Goal: Task Accomplishment & Management: Complete application form

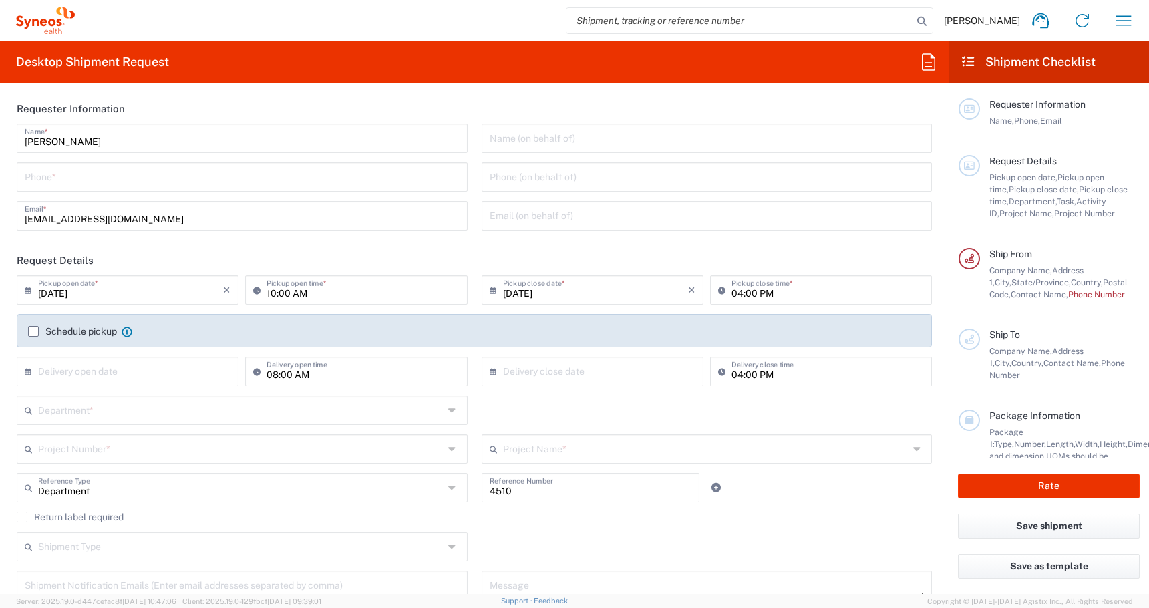
click at [277, 186] on input "tel" at bounding box center [242, 175] width 435 height 23
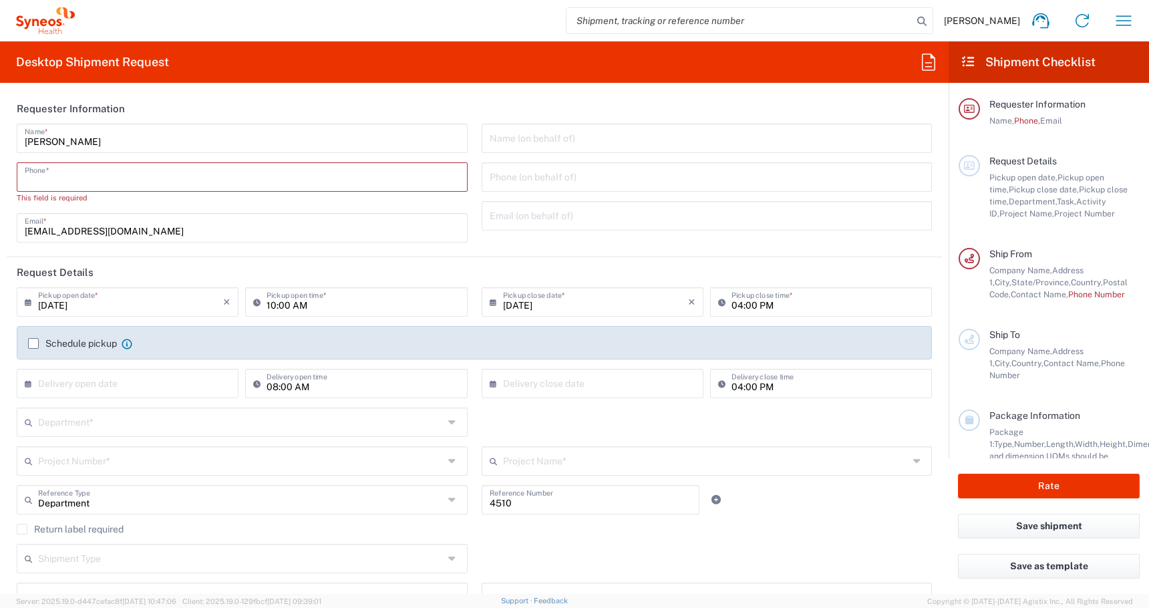
click at [250, 185] on input "tel" at bounding box center [242, 175] width 435 height 23
paste input "[PHONE_NUMBER]"
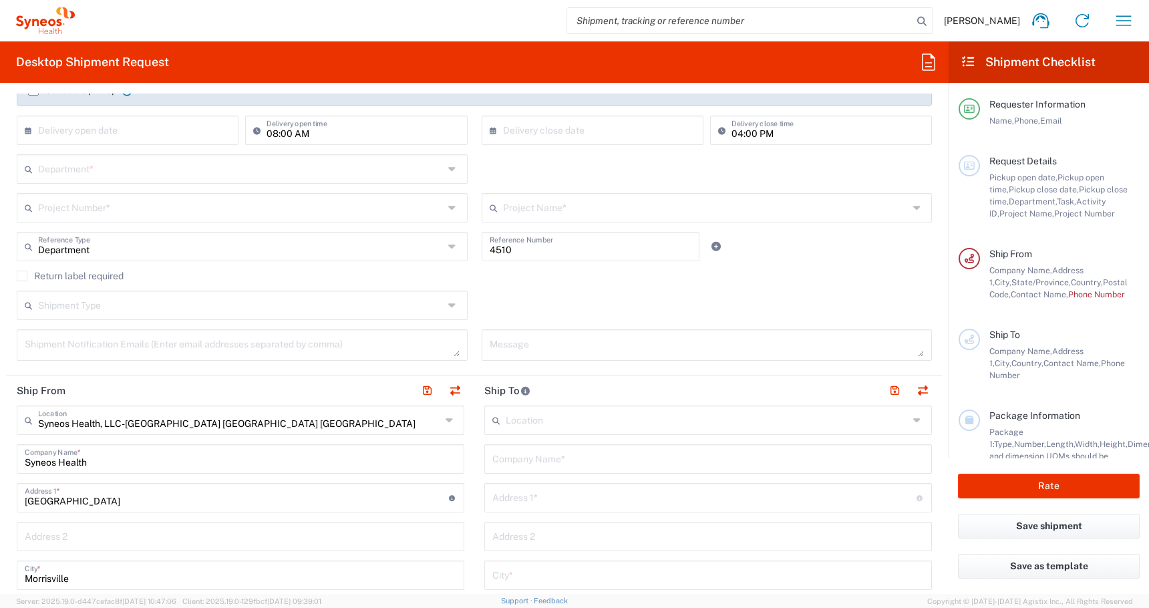
scroll to position [227, 0]
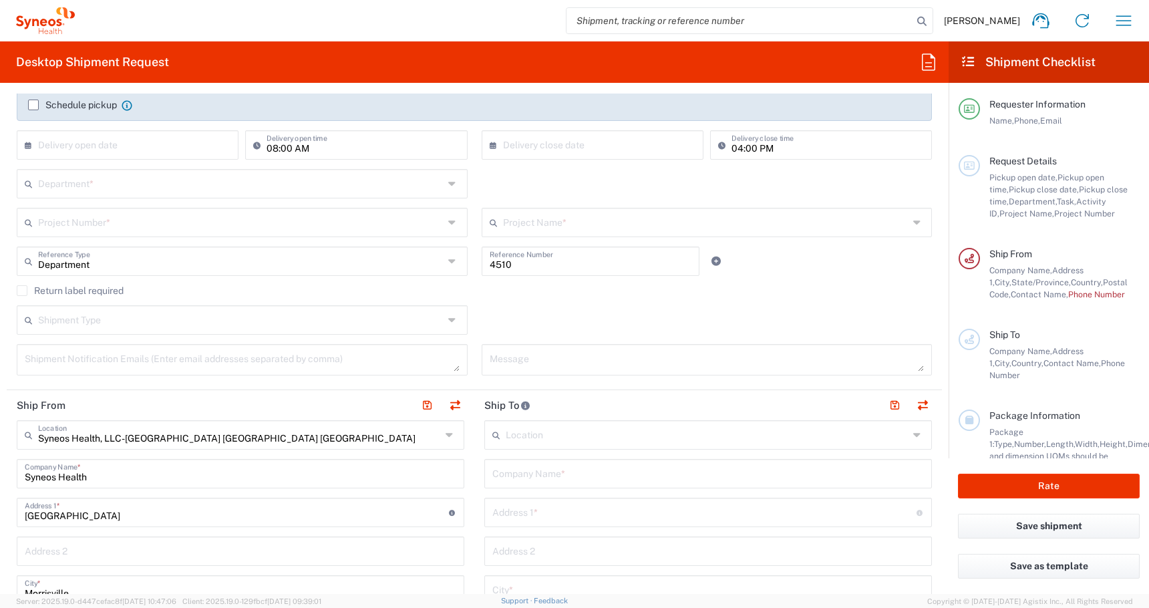
type input "[PHONE_NUMBER]"
click at [158, 322] on input "text" at bounding box center [241, 318] width 406 height 23
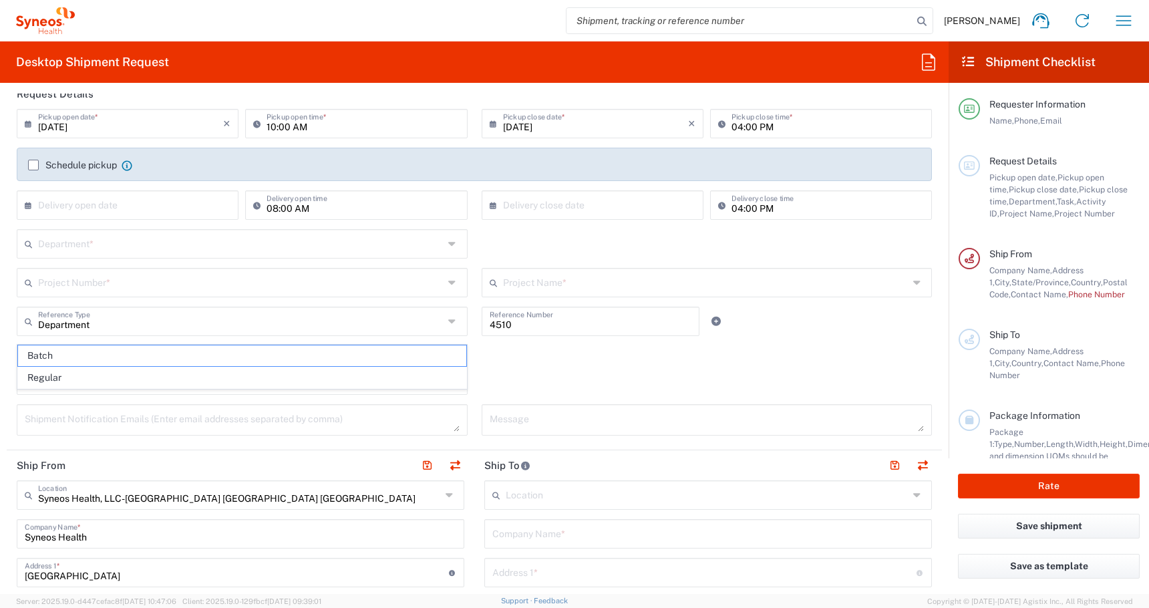
scroll to position [166, 0]
click at [115, 204] on input "text" at bounding box center [130, 204] width 185 height 23
click at [163, 305] on span "19" at bounding box center [170, 308] width 19 height 19
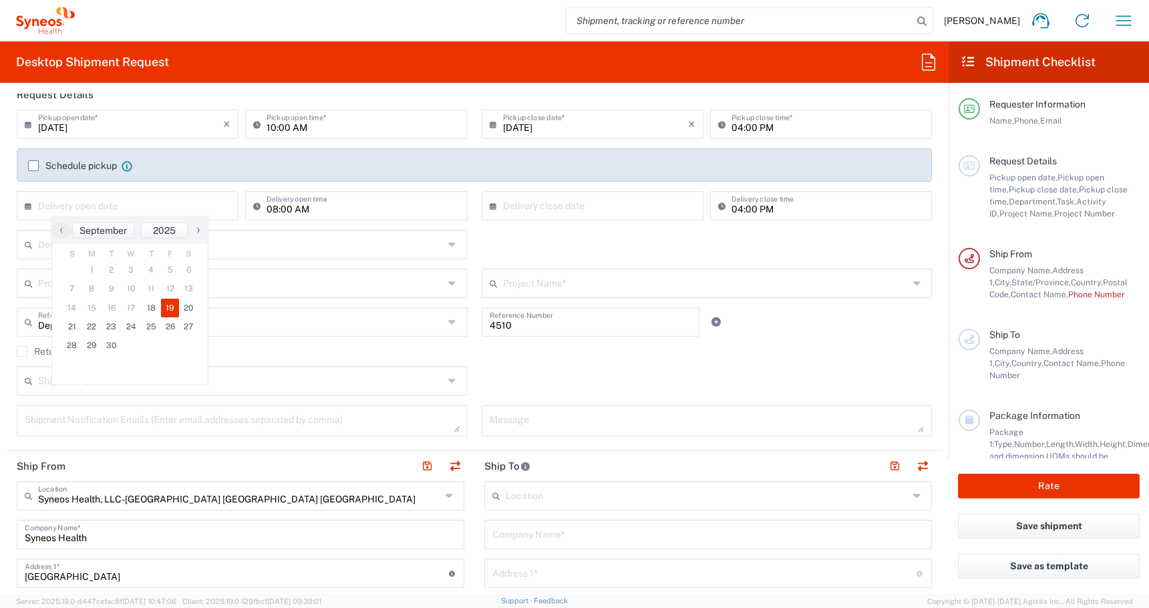
type input "[DATE]"
click at [372, 225] on div "08:00 AM Delivery open time" at bounding box center [356, 210] width 229 height 39
click at [367, 210] on input "08:00 AM" at bounding box center [363, 204] width 192 height 23
click at [575, 204] on input "text" at bounding box center [595, 204] width 185 height 23
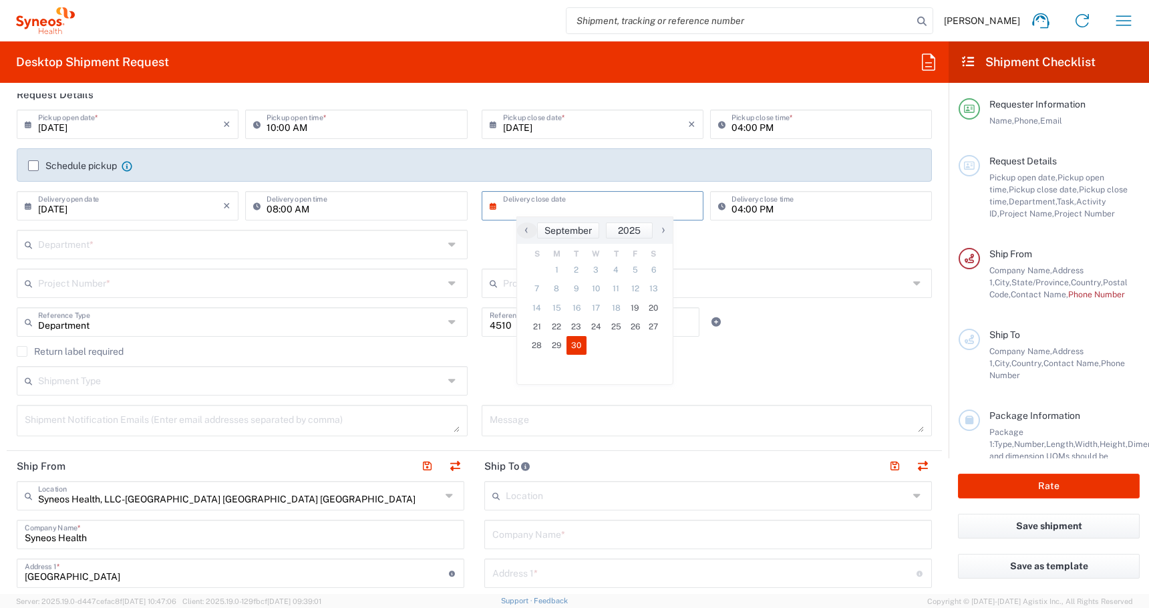
click at [573, 344] on span "30" at bounding box center [577, 345] width 20 height 19
type input "[DATE]"
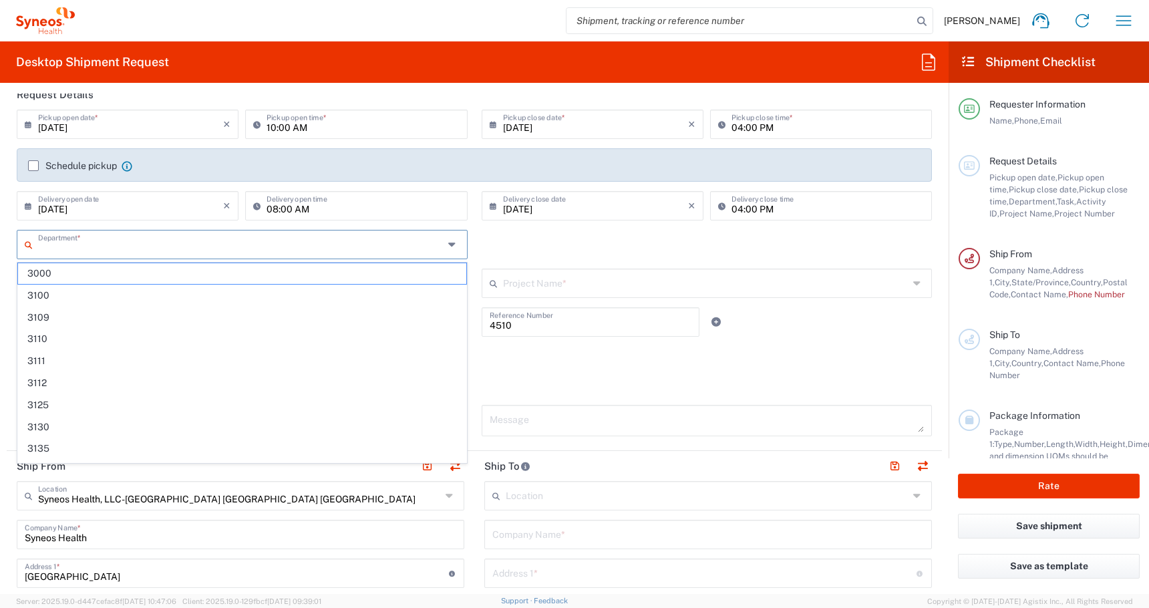
click at [151, 235] on input "text" at bounding box center [241, 243] width 406 height 23
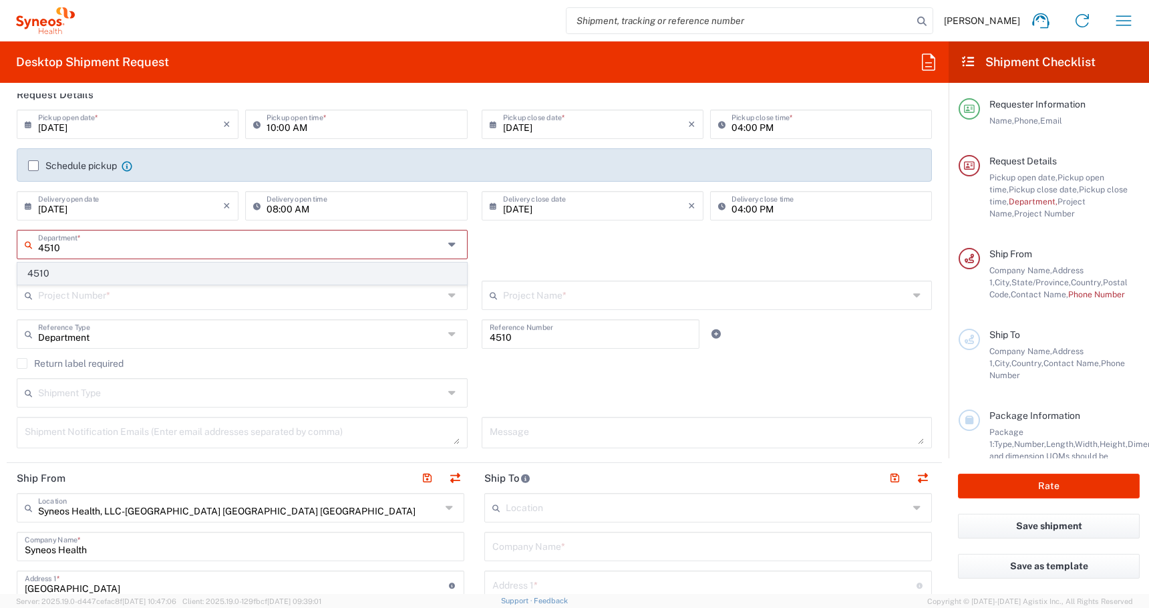
type input "4510"
click at [32, 276] on span "4510" at bounding box center [242, 273] width 448 height 21
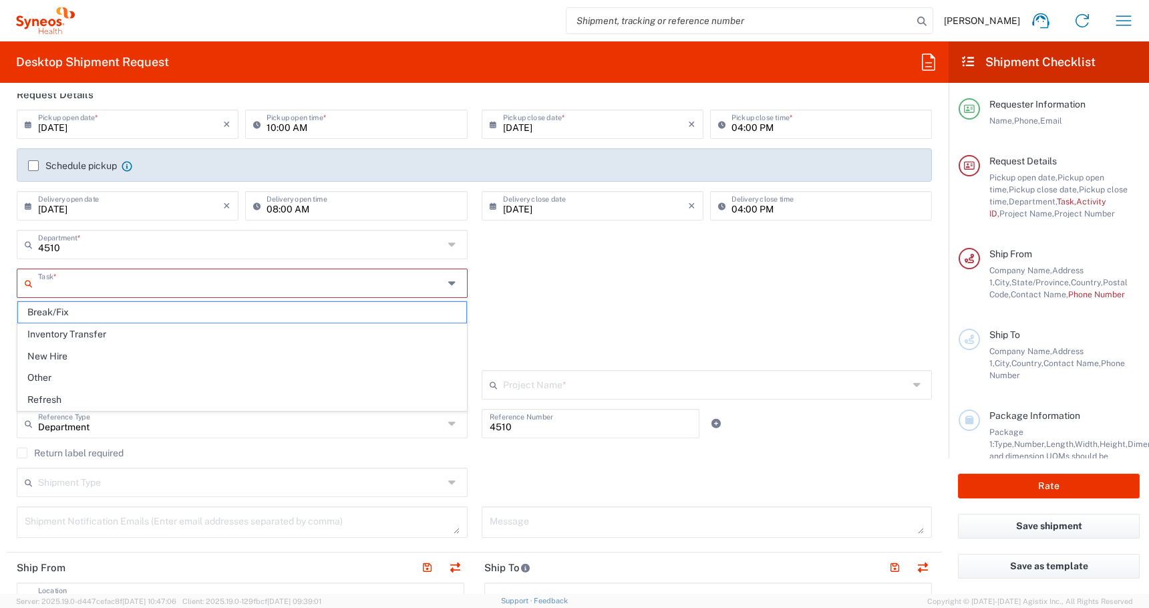
click at [45, 287] on input "text" at bounding box center [241, 282] width 406 height 23
click at [56, 356] on span "New Hire" at bounding box center [242, 356] width 448 height 21
type input "New Hire"
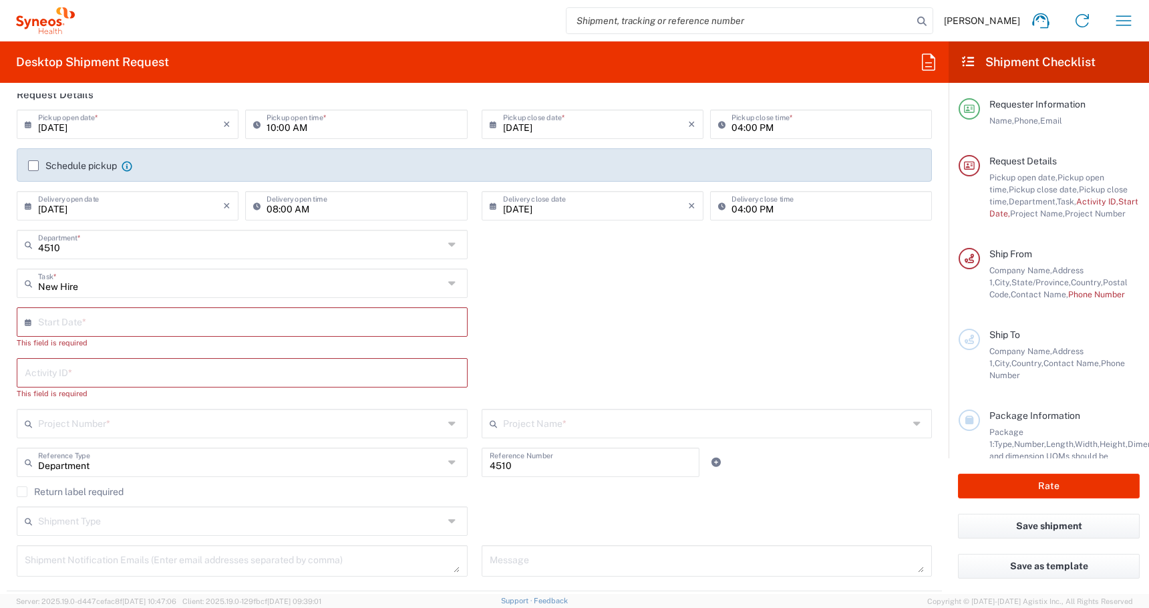
click at [35, 311] on icon at bounding box center [31, 321] width 13 height 21
click at [59, 325] on input "text" at bounding box center [245, 320] width 414 height 23
click at [207, 440] on span "22" at bounding box center [206, 443] width 20 height 19
type input "[DATE]"
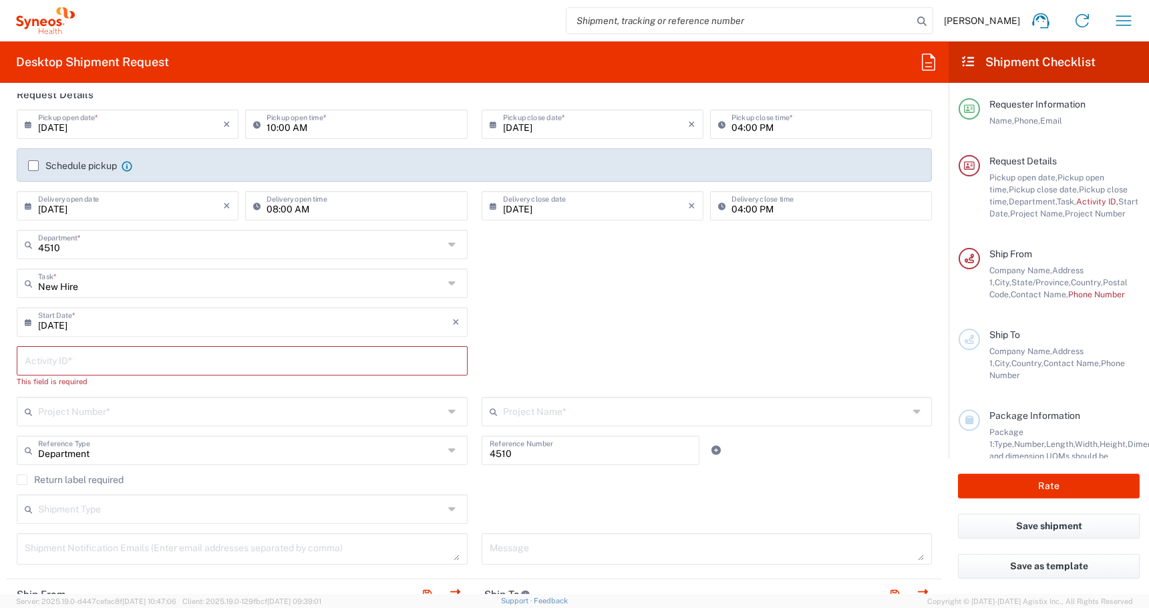
click at [122, 366] on input "text" at bounding box center [242, 359] width 435 height 23
click at [71, 374] on div "Activity ID *" at bounding box center [242, 360] width 451 height 29
paste input "SCTASK2700483"
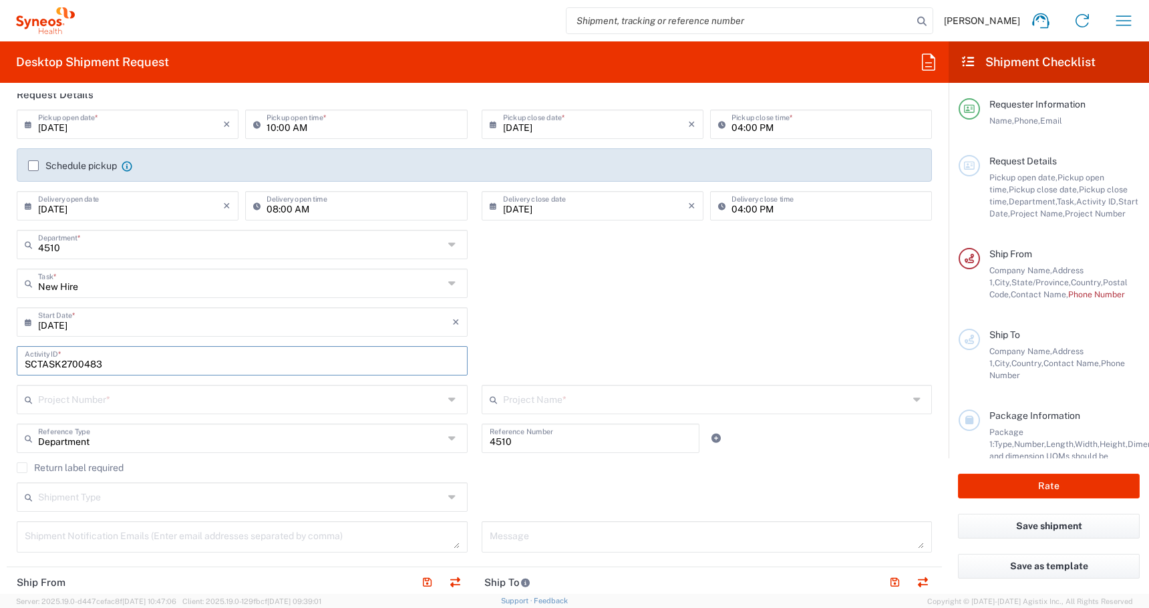
type input "SCTASK2700483"
click at [174, 408] on input "text" at bounding box center [241, 398] width 406 height 23
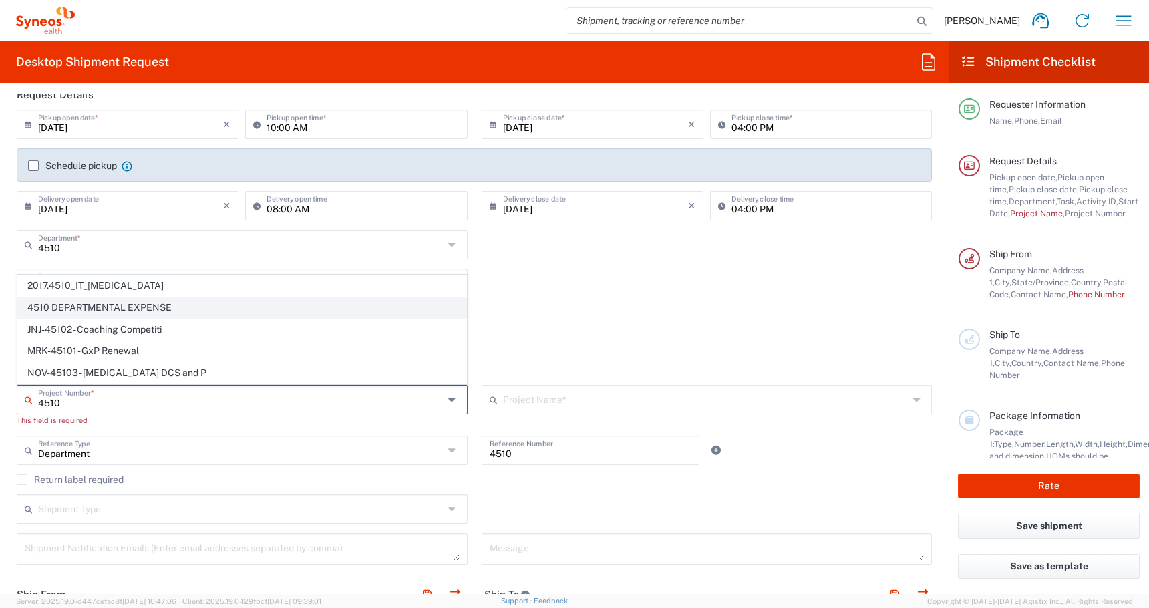
click at [108, 299] on span "4510 DEPARTMENTAL EXPENSE" at bounding box center [242, 307] width 448 height 21
type input "4510 DEPARTMENTAL EXPENSE"
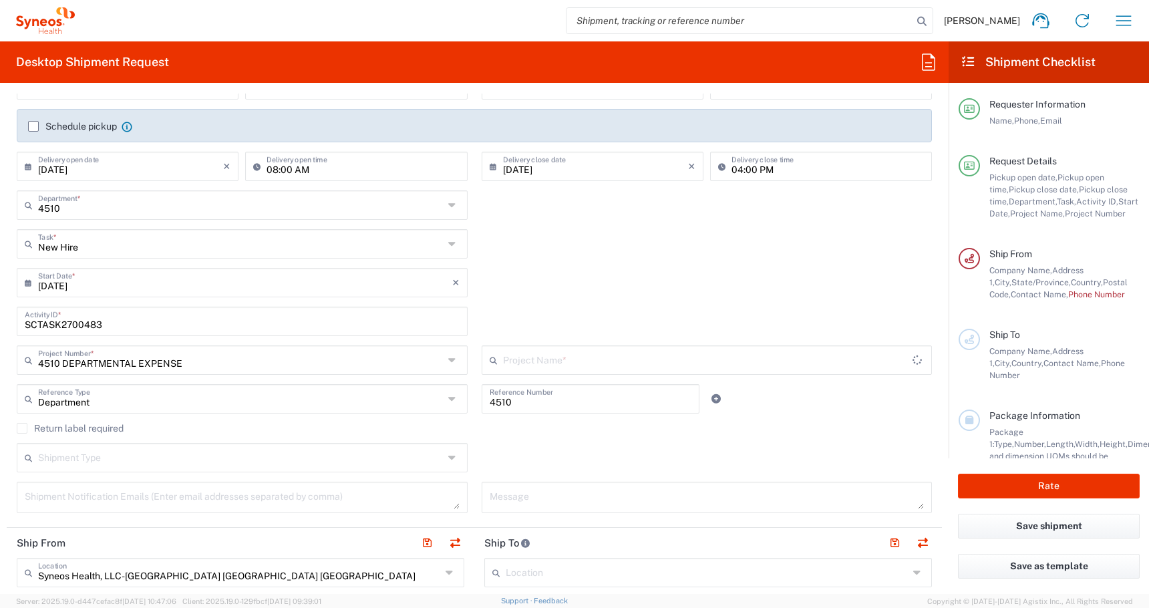
type input "4510 DEPARTMENTAL EXPENSE"
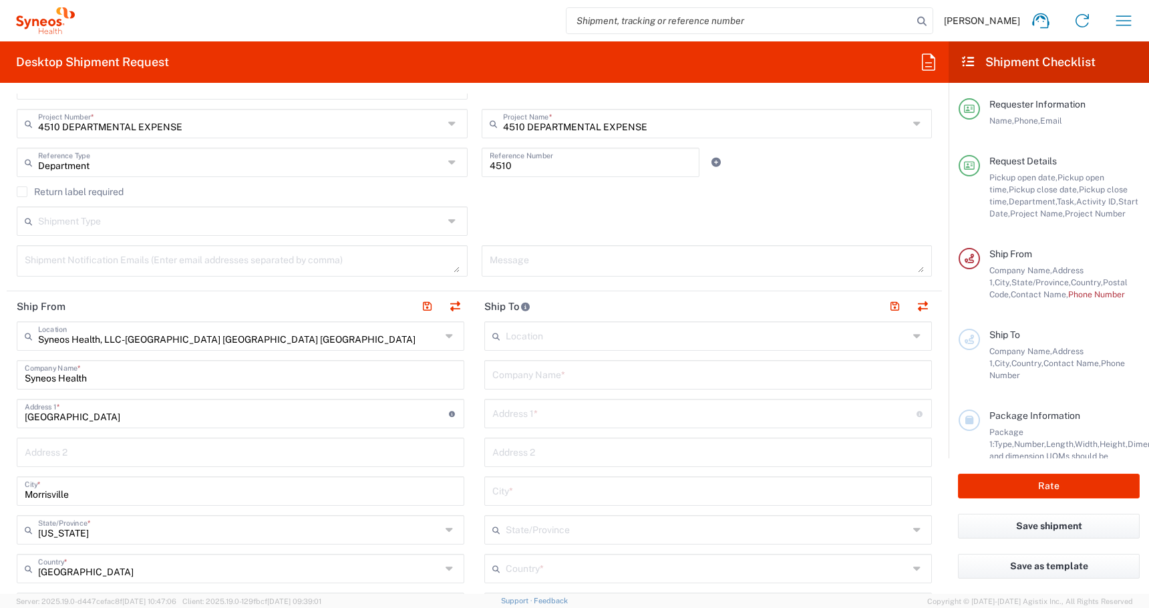
scroll to position [451, 0]
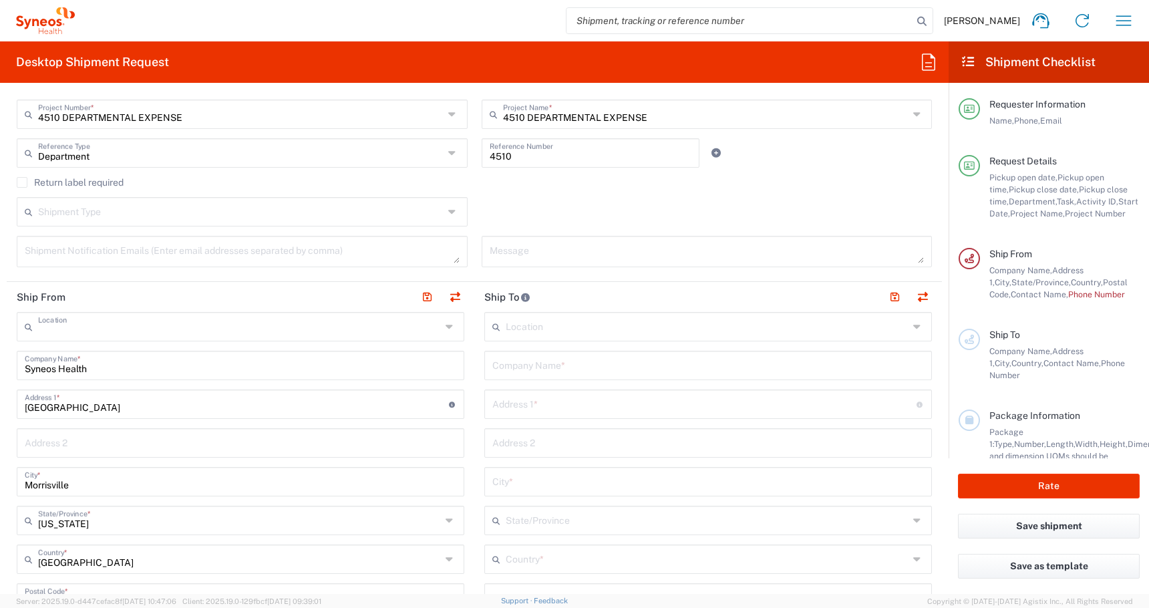
click at [251, 323] on input "text" at bounding box center [239, 325] width 403 height 23
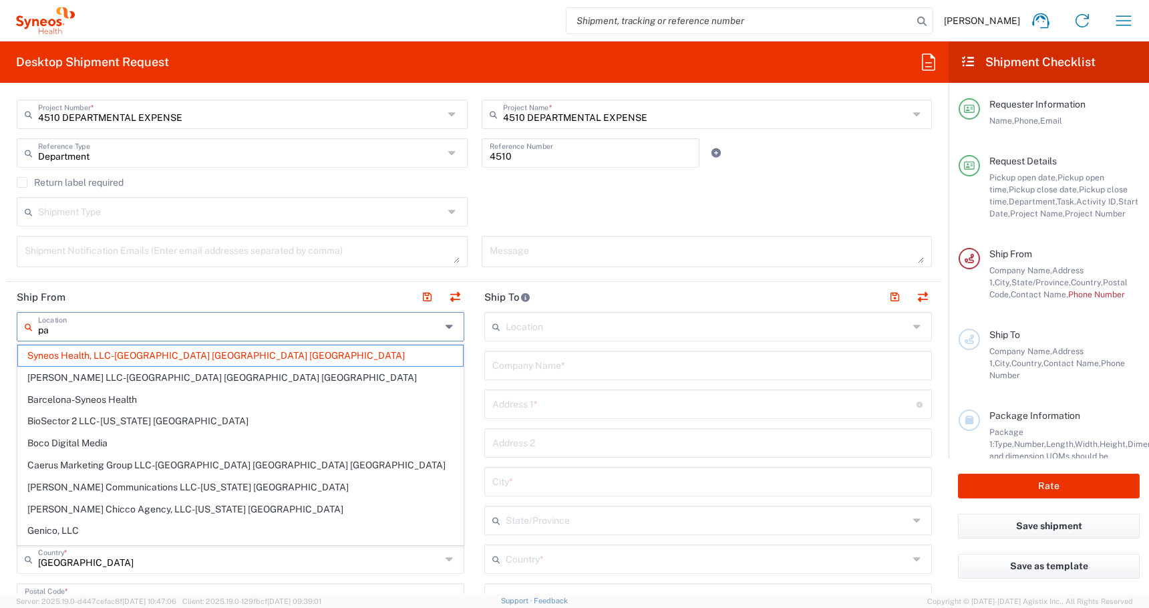
type input "p"
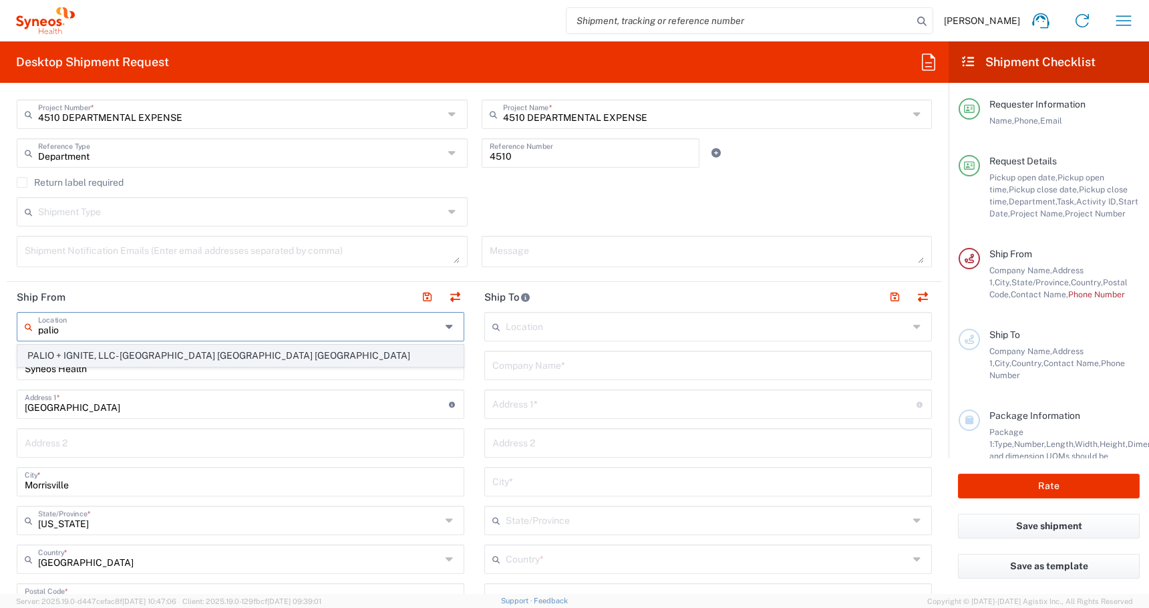
click at [84, 349] on span "PALIO + IGNITE, LLC- [GEOGRAPHIC_DATA] [GEOGRAPHIC_DATA] [GEOGRAPHIC_DATA]" at bounding box center [240, 356] width 445 height 21
type input "PALIO + IGNITE, LLC- [GEOGRAPHIC_DATA] [GEOGRAPHIC_DATA] [GEOGRAPHIC_DATA]"
type input "PALIO + IGNITE, LLC"
type input "[STREET_ADDRESS]"
type input "[GEOGRAPHIC_DATA]"
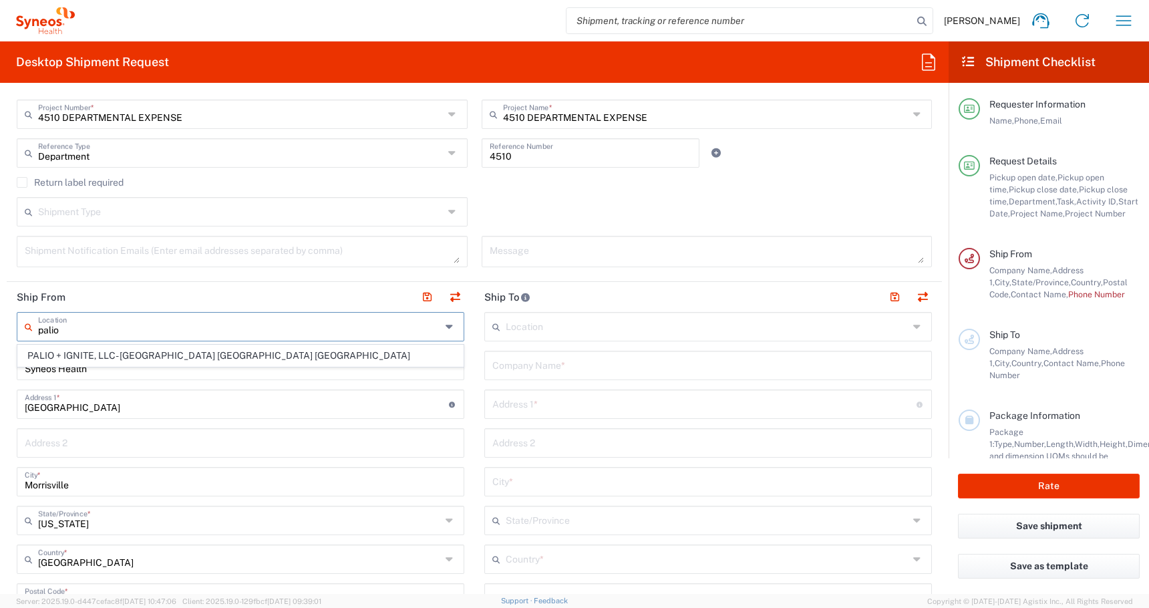
type input "[US_STATE]"
type input "43082"
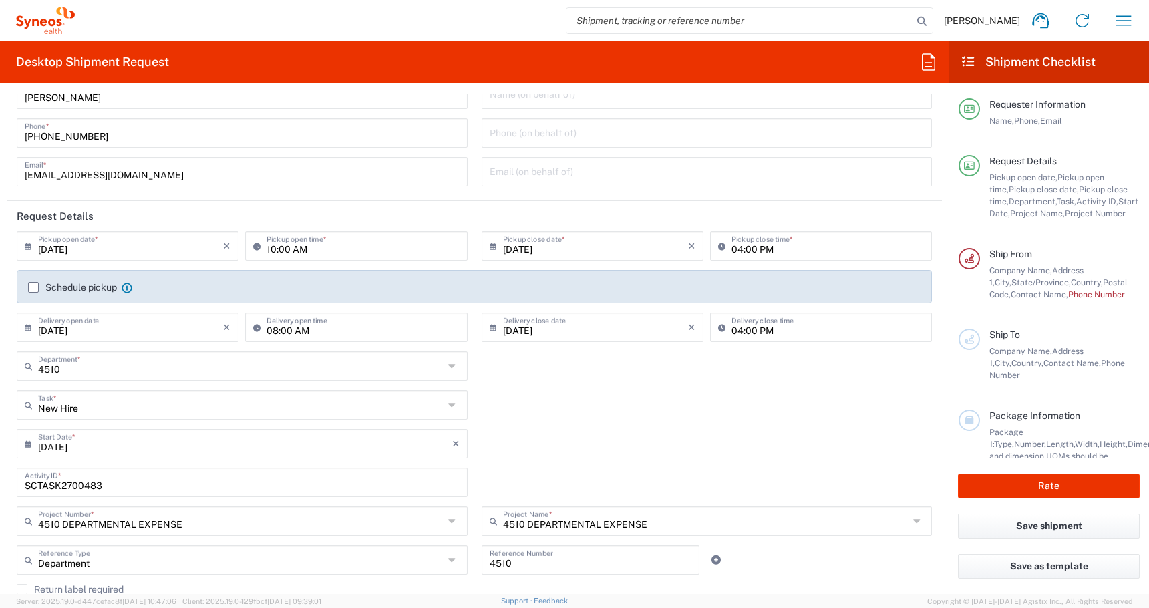
scroll to position [0, 0]
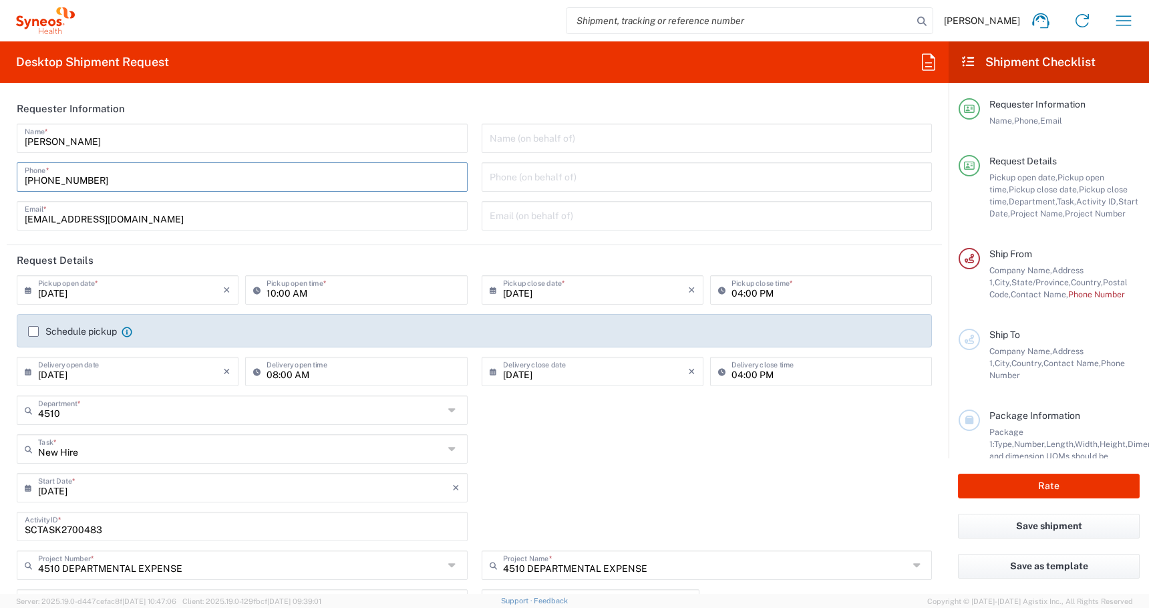
drag, startPoint x: 105, startPoint y: 182, endPoint x: -106, endPoint y: 151, distance: 212.8
click at [0, 151] on html "[PERSON_NAME] Home Shipment estimator Shipment tracking Desktop shipment reques…" at bounding box center [574, 304] width 1149 height 608
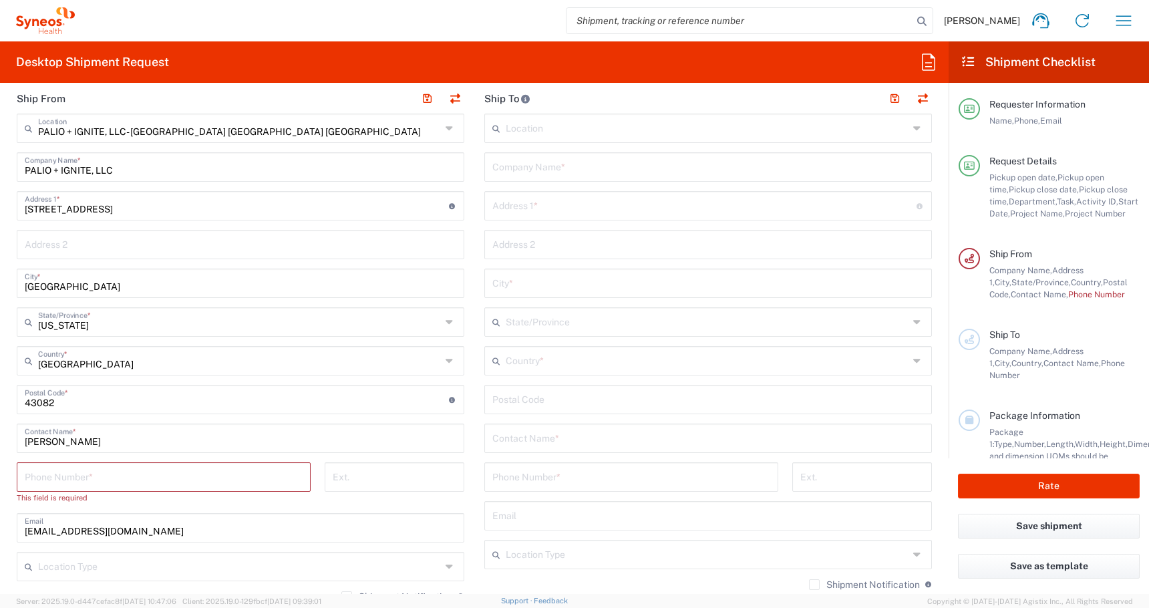
scroll to position [752, 0]
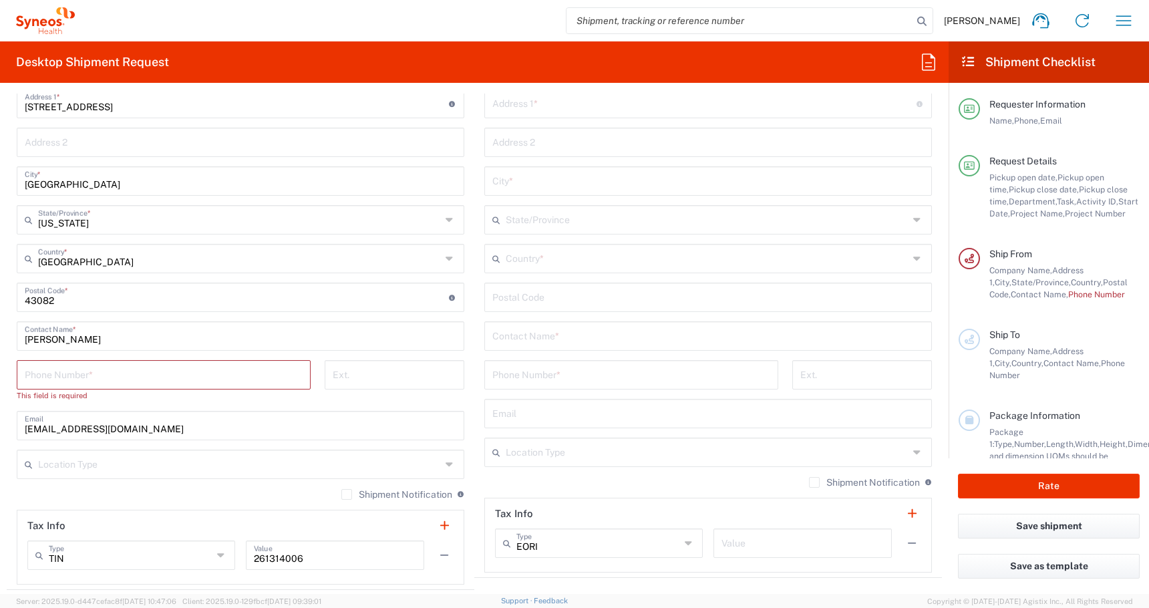
click at [71, 375] on input "tel" at bounding box center [164, 373] width 278 height 23
paste input "[PHONE_NUMBER]"
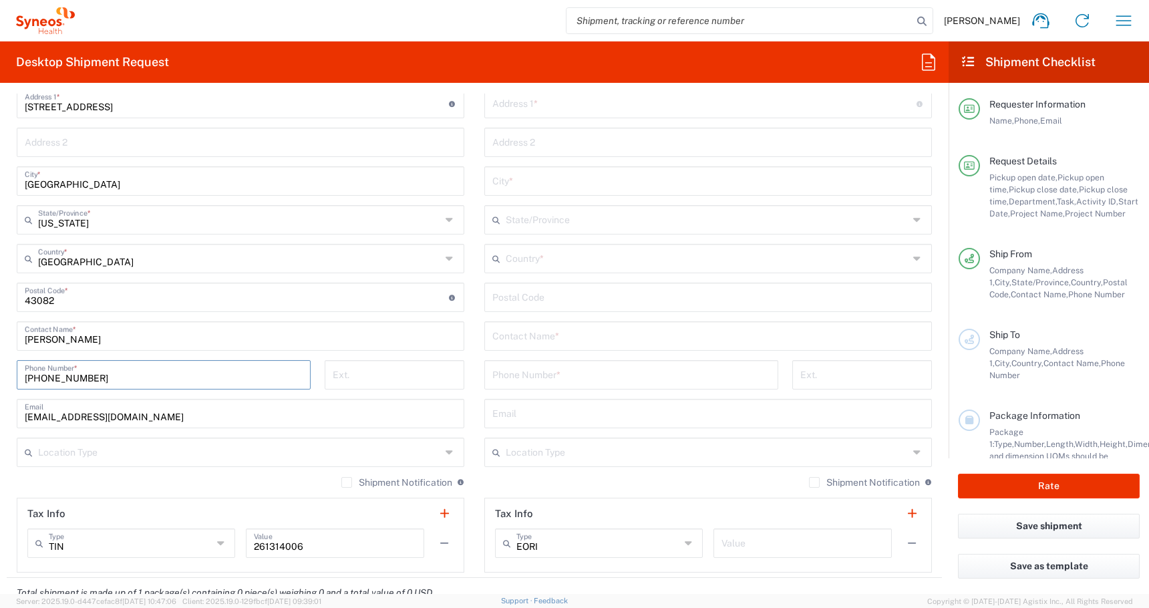
type input "[PHONE_NUMBER]"
click at [70, 448] on input "text" at bounding box center [239, 451] width 403 height 23
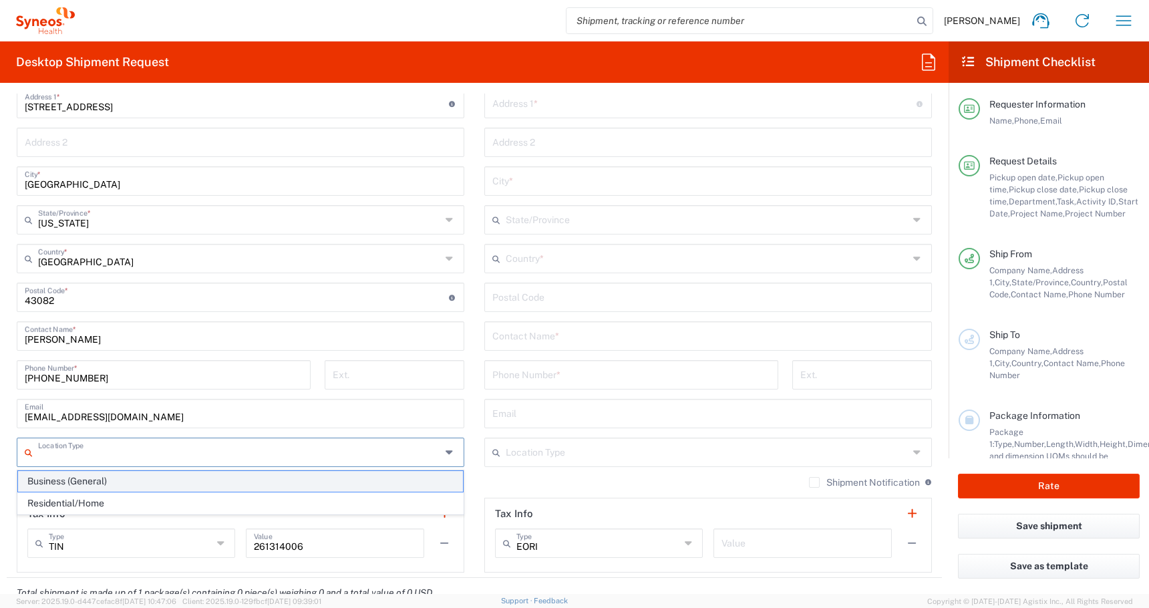
click at [58, 487] on span "Business (General)" at bounding box center [240, 481] width 445 height 21
type input "Business (General)"
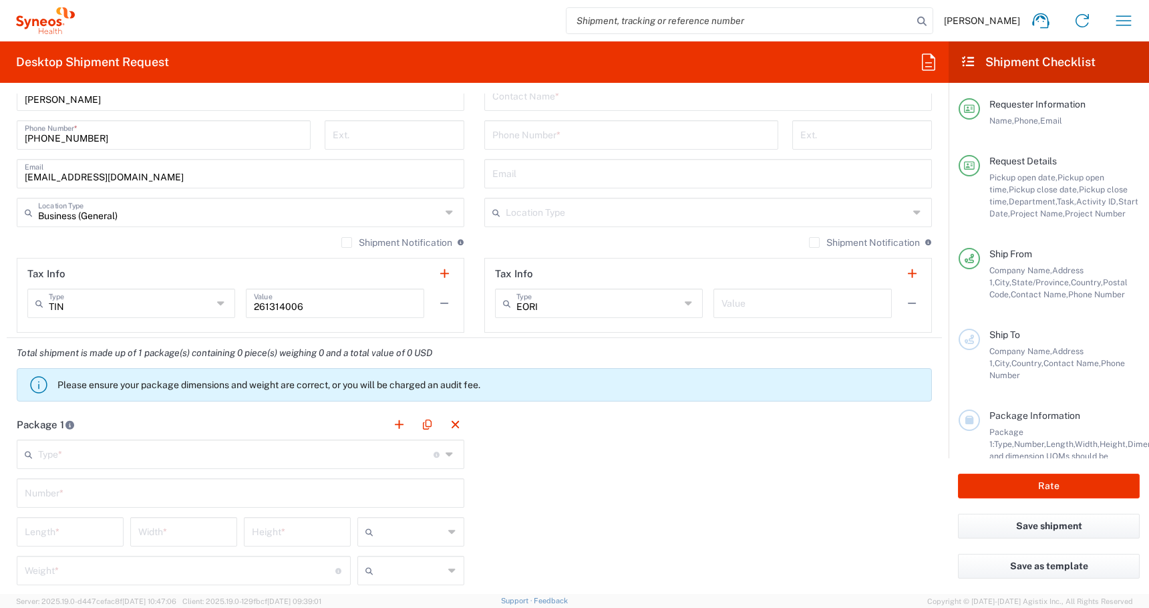
scroll to position [1056, 0]
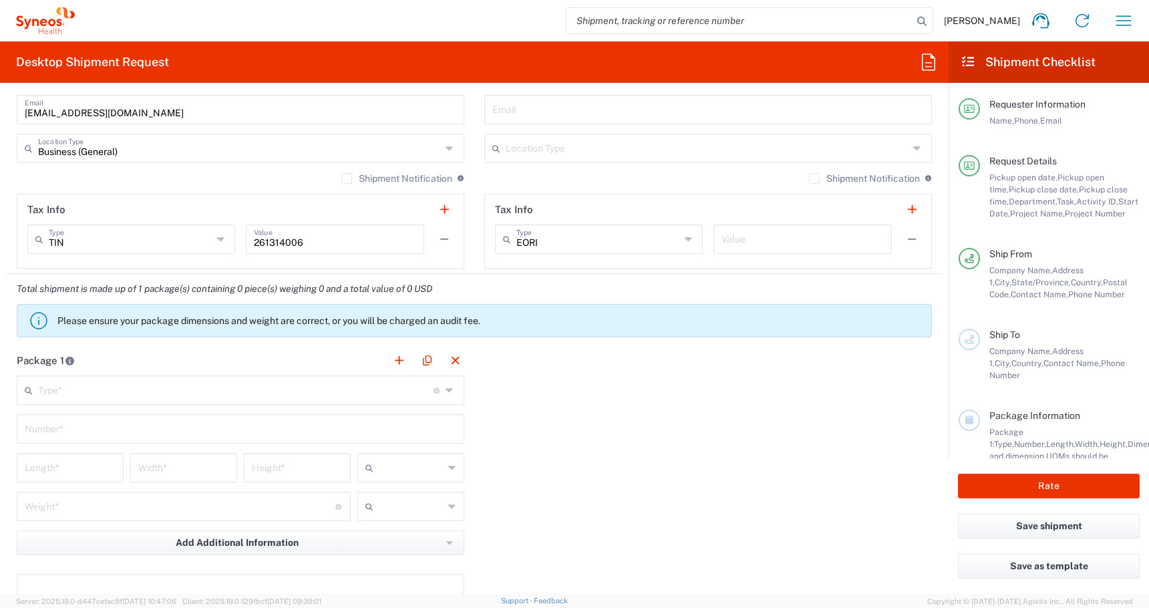
click at [84, 404] on div "Type * Material used to package goods" at bounding box center [241, 390] width 448 height 29
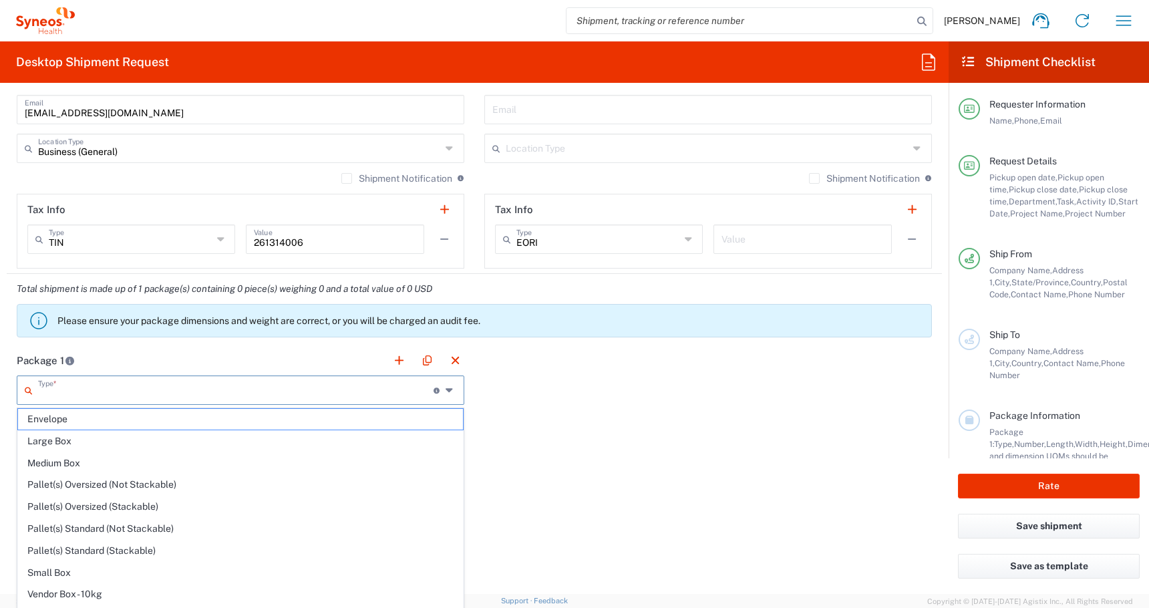
click at [69, 397] on input "text" at bounding box center [236, 389] width 396 height 23
click at [53, 460] on span "Medium Box" at bounding box center [240, 463] width 445 height 21
type input "Medium Box"
type input "13"
type input "11.5"
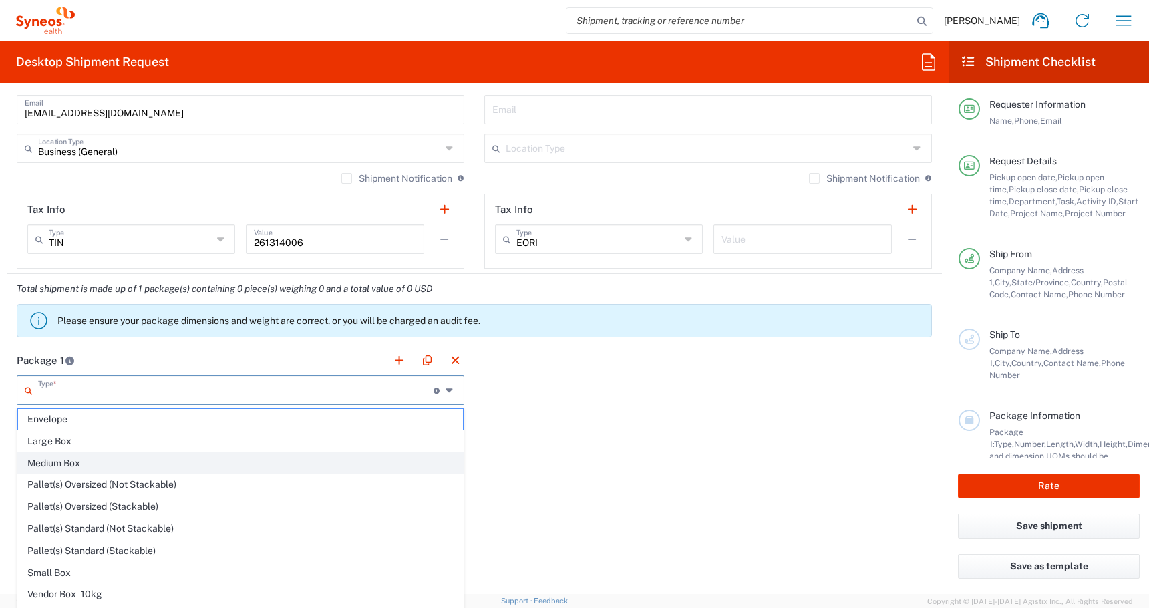
type input "2.5"
type input "in"
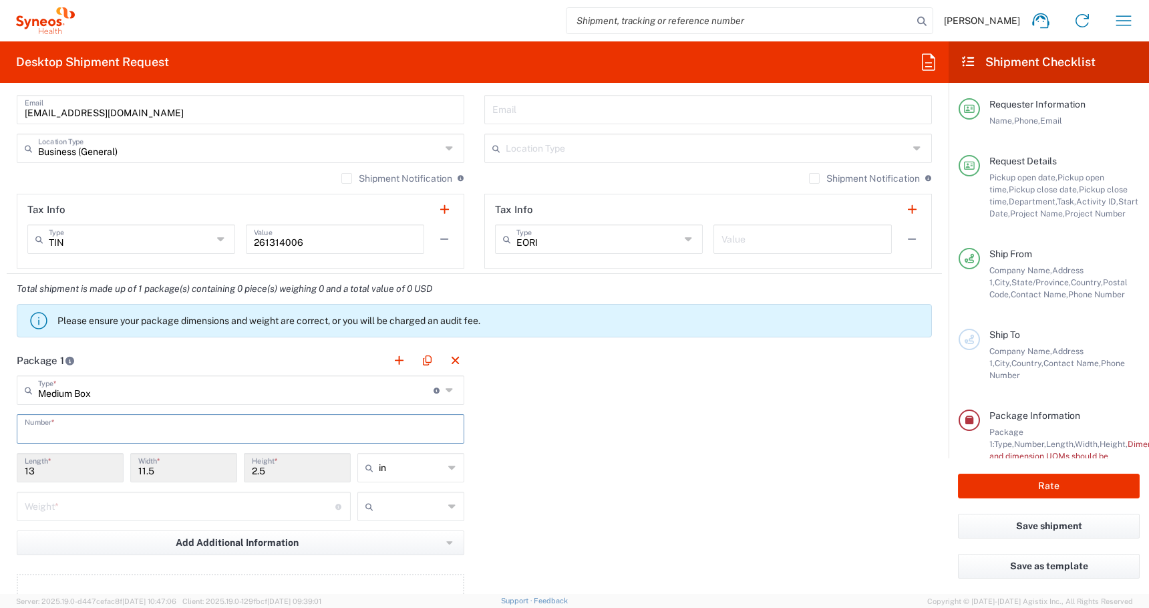
click at [75, 421] on input "text" at bounding box center [241, 427] width 432 height 23
type input "1"
click at [74, 498] on input "number" at bounding box center [180, 505] width 311 height 23
type input "6"
click at [398, 509] on input "text" at bounding box center [411, 506] width 65 height 21
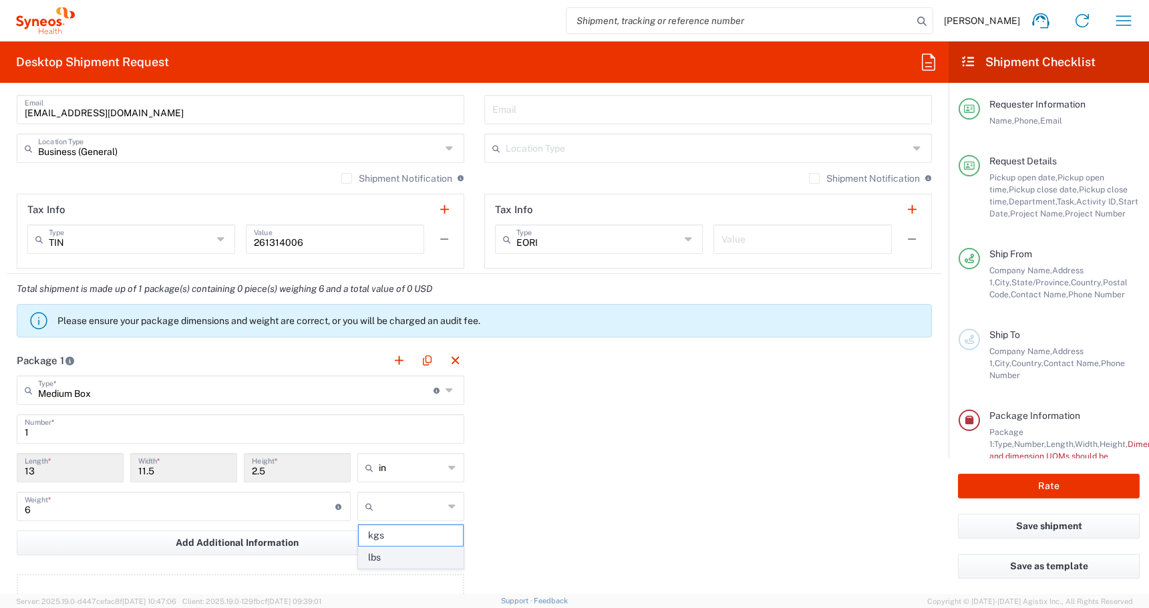
click at [382, 557] on span "lbs" at bounding box center [411, 557] width 104 height 21
type input "lbs"
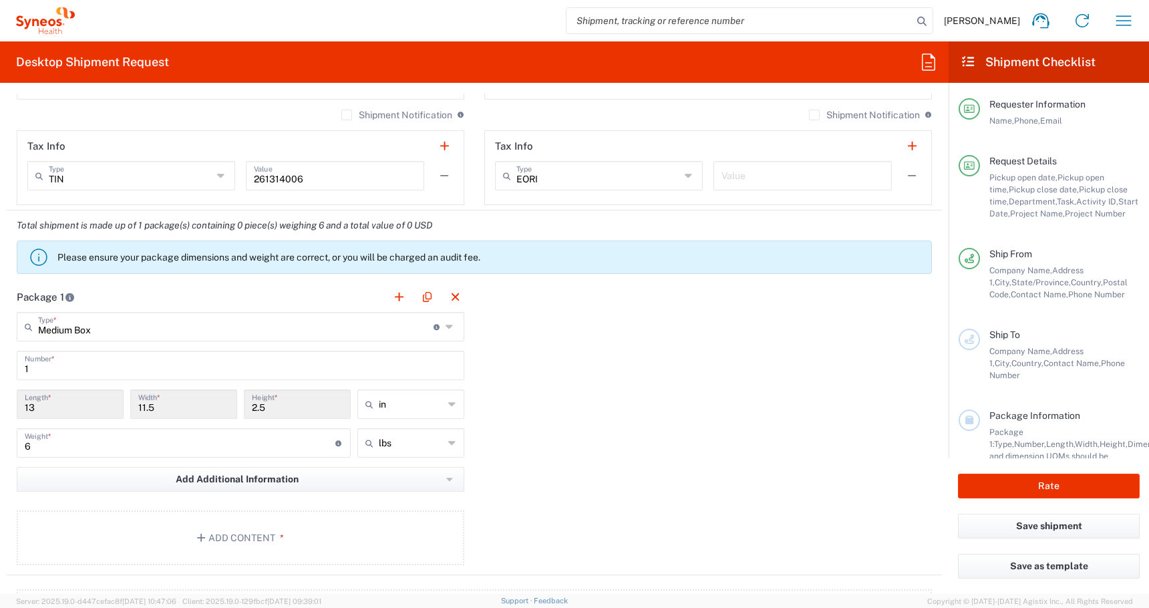
scroll to position [1131, 0]
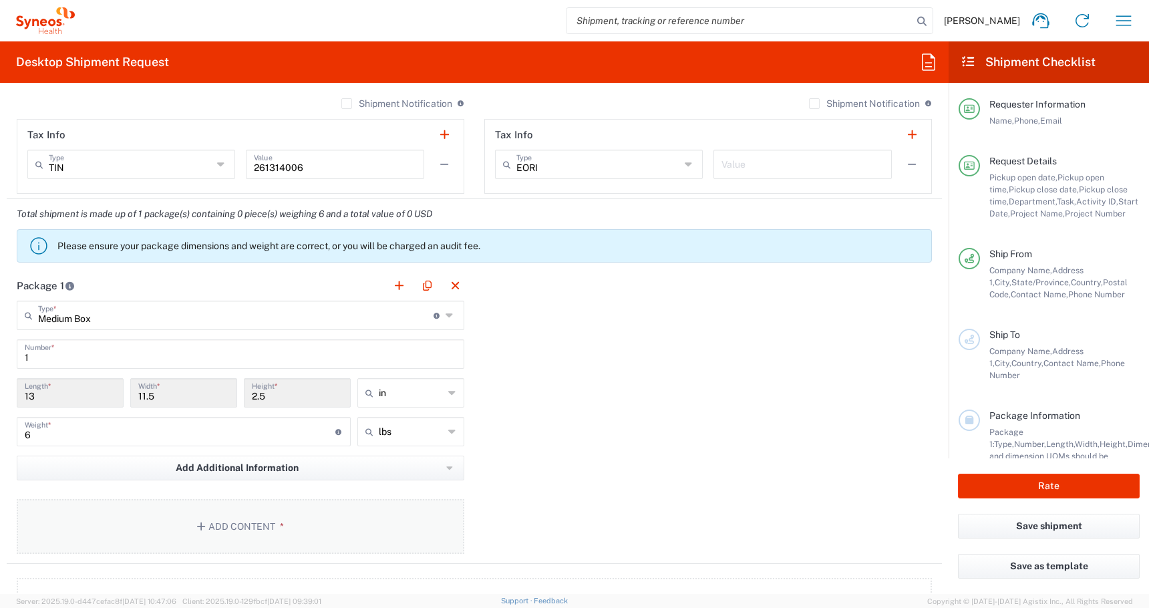
click at [189, 526] on button "Add Content *" at bounding box center [241, 526] width 448 height 55
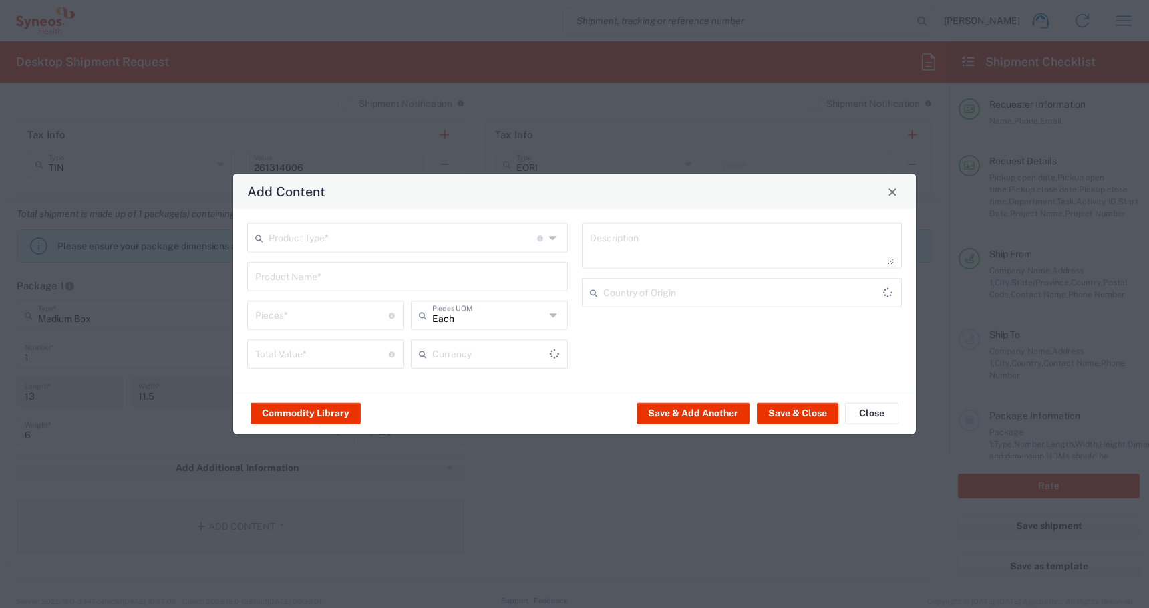
type input "US Dollar"
click at [295, 243] on input "text" at bounding box center [403, 236] width 269 height 23
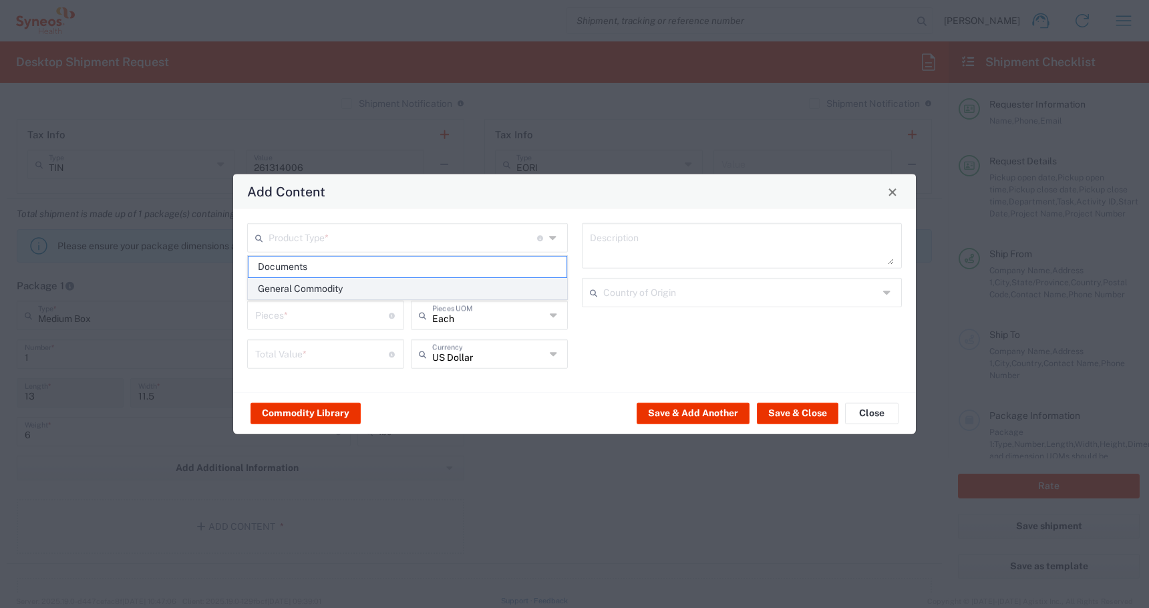
click at [282, 288] on span "General Commodity" at bounding box center [408, 289] width 318 height 21
type input "General Commodity"
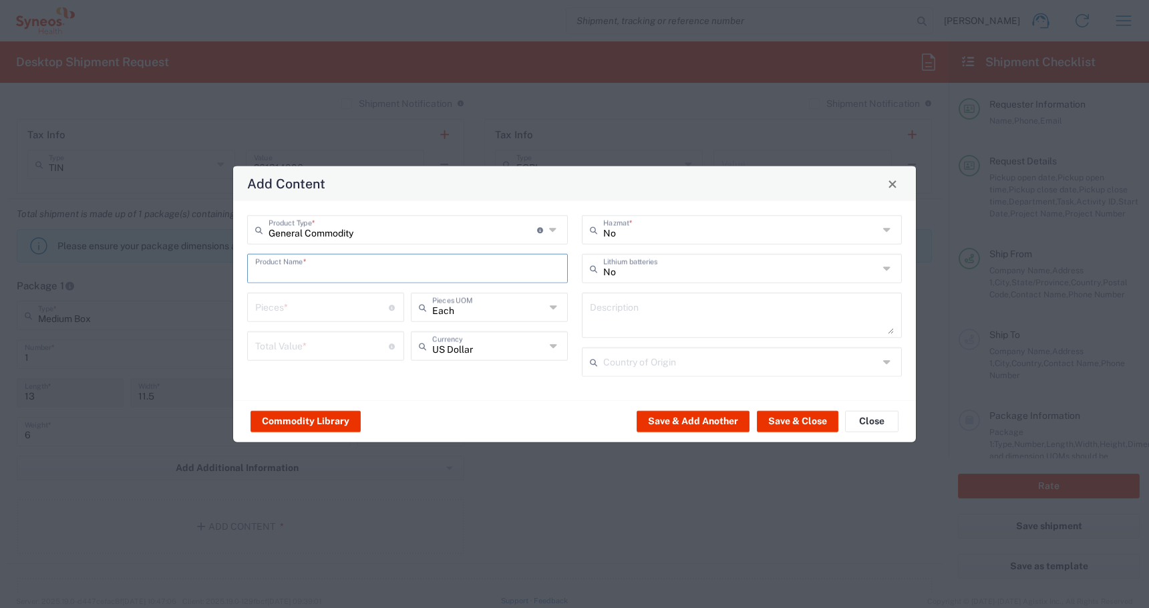
click at [285, 261] on input "text" at bounding box center [407, 267] width 305 height 23
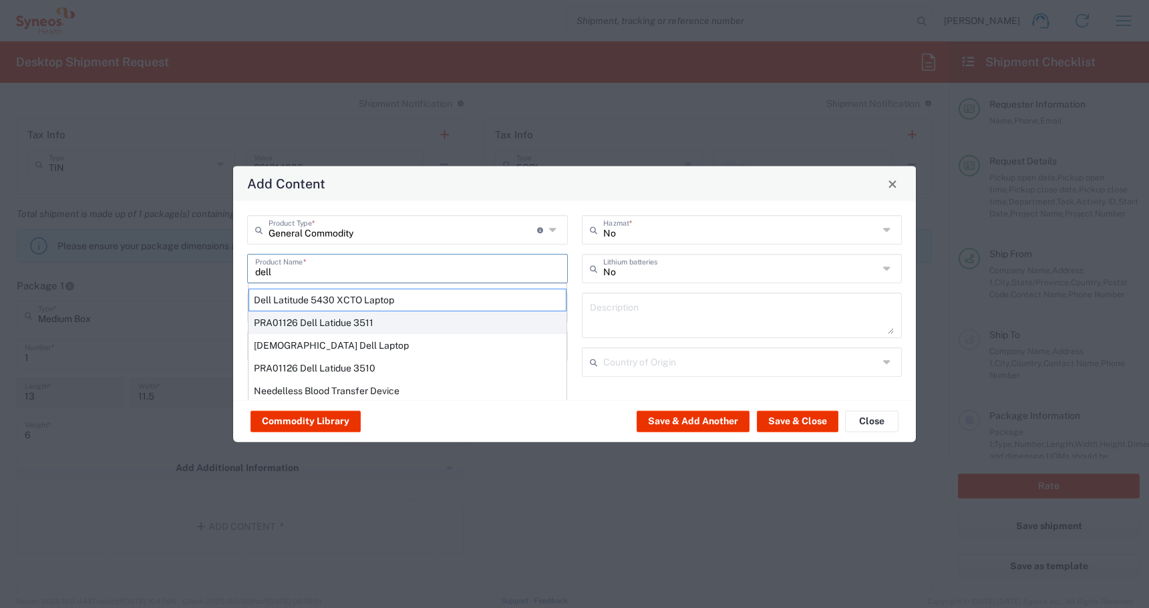
click at [281, 328] on div "PRA01126 Dell Latidue 3511" at bounding box center [408, 322] width 318 height 23
type input "PRA01126 Dell Latidue 3511"
type input "1"
type input "600"
type textarea "With power cable"
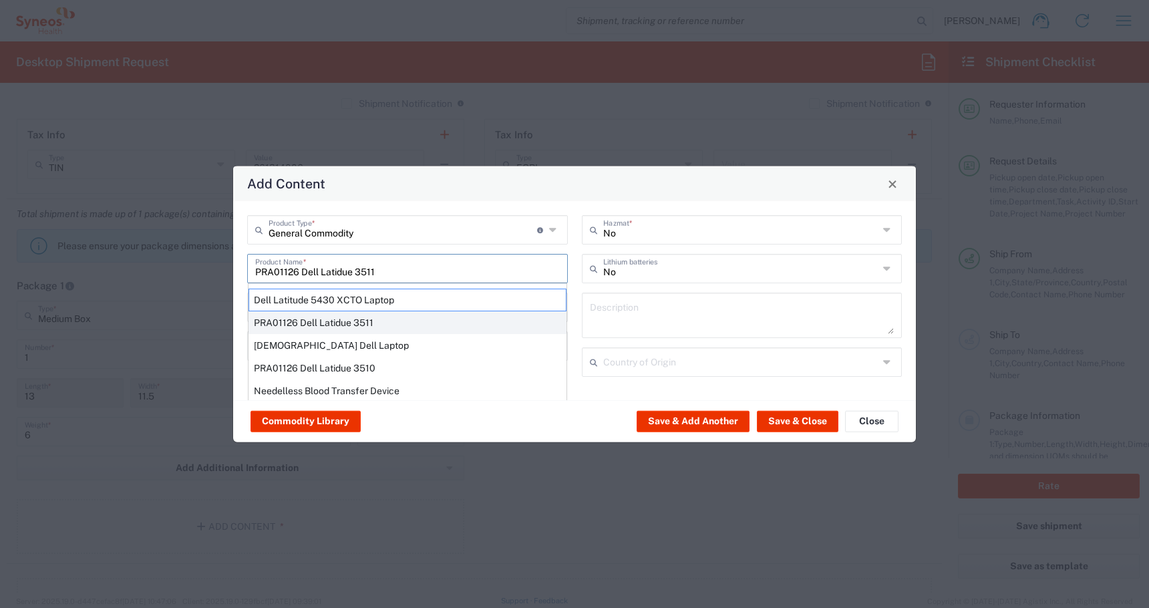
type input "[GEOGRAPHIC_DATA]"
type input "Yes"
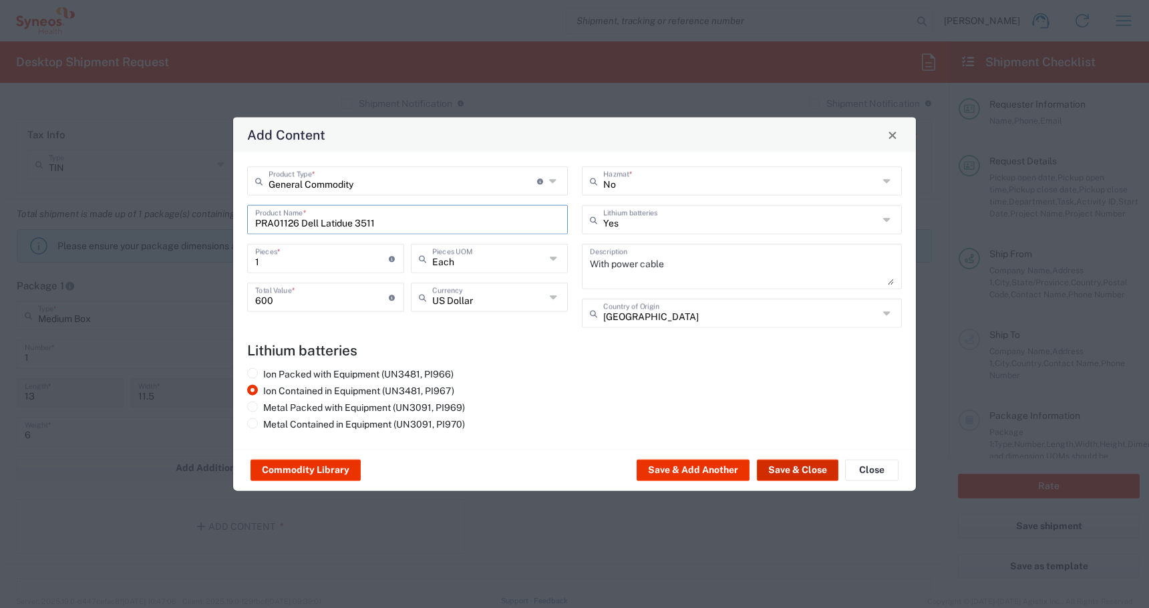
click at [782, 472] on button "Save & Close" at bounding box center [798, 470] width 82 height 21
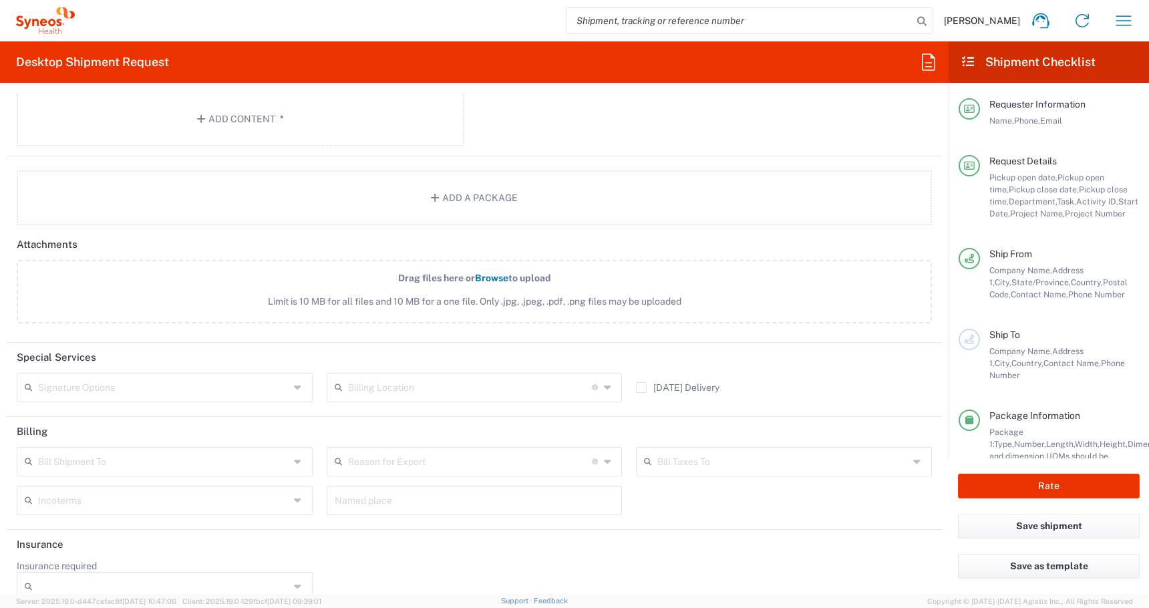
scroll to position [1639, 0]
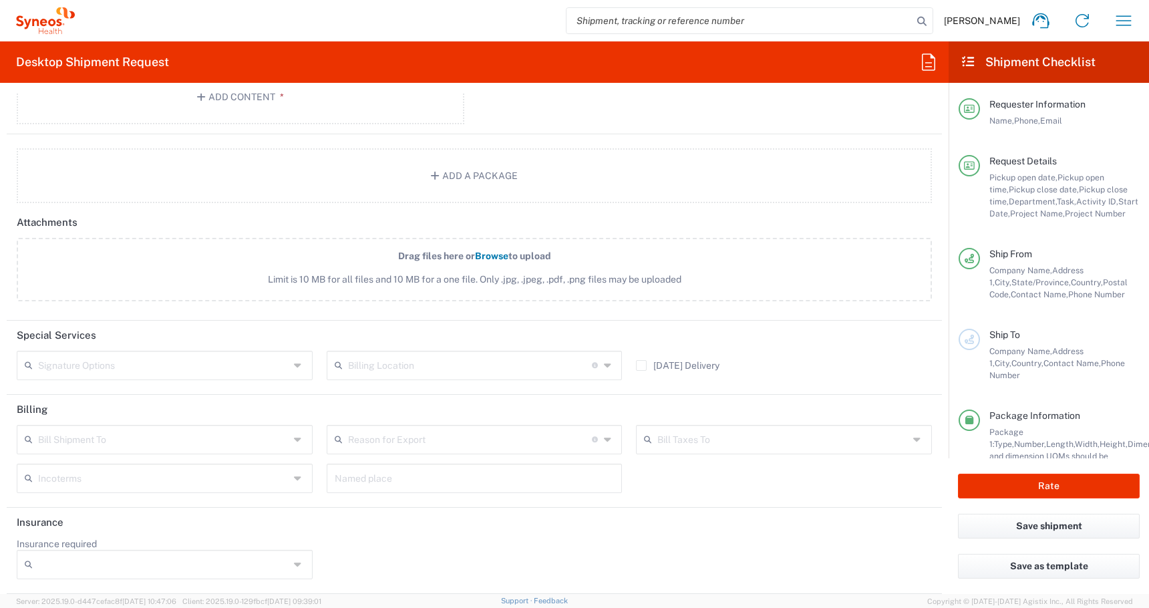
click at [92, 569] on input "Insurance required" at bounding box center [163, 564] width 251 height 21
click at [47, 540] on span "Yes" at bounding box center [164, 538] width 293 height 21
type input "Yes"
click at [72, 376] on div "Signature Options" at bounding box center [165, 365] width 296 height 29
click at [60, 366] on input "text" at bounding box center [163, 364] width 251 height 23
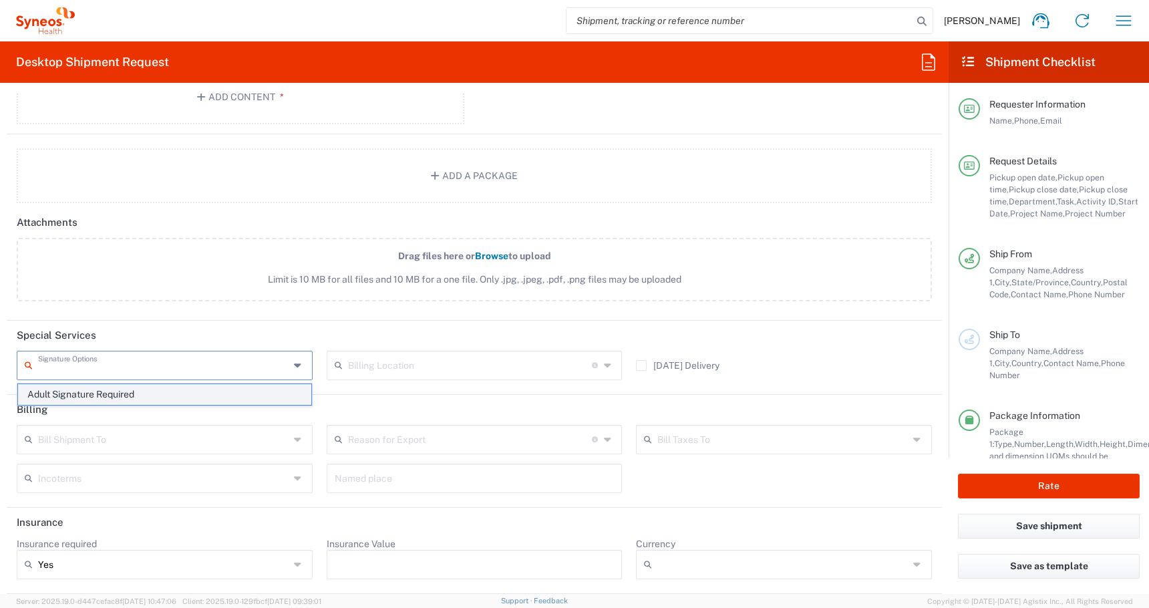
click at [53, 395] on span "Adult Signature Required" at bounding box center [164, 394] width 293 height 21
type input "Adult Signature Required"
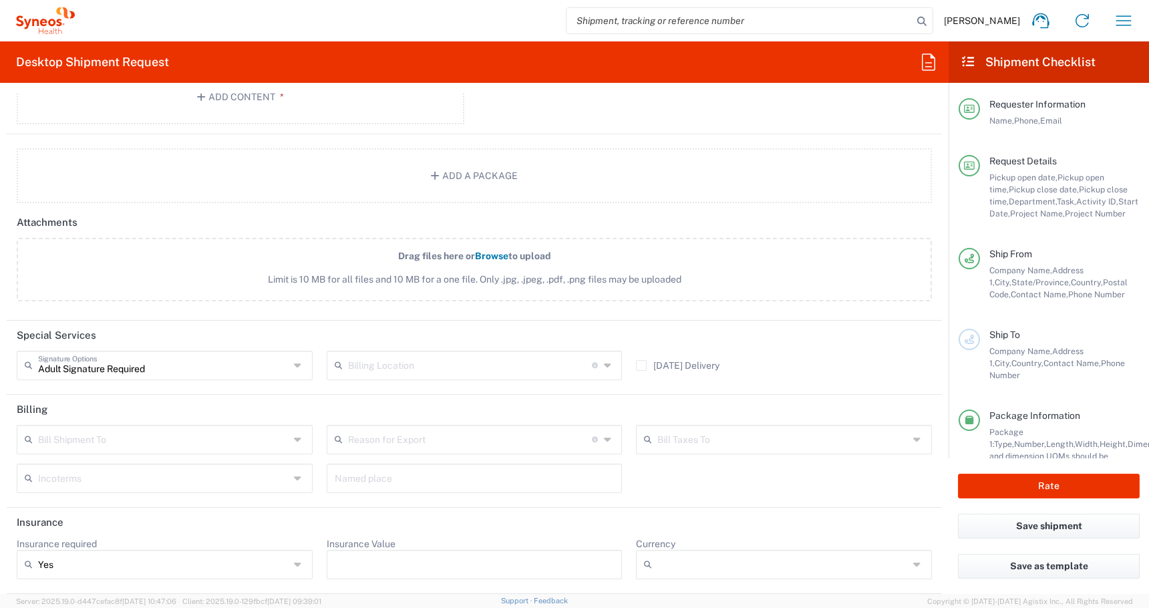
click at [404, 572] on input "Insurance Value" at bounding box center [475, 564] width 280 height 21
type input "600"
click at [698, 566] on input "Currency" at bounding box center [783, 564] width 251 height 21
click at [666, 530] on span "USD" at bounding box center [784, 538] width 293 height 21
type input "USD"
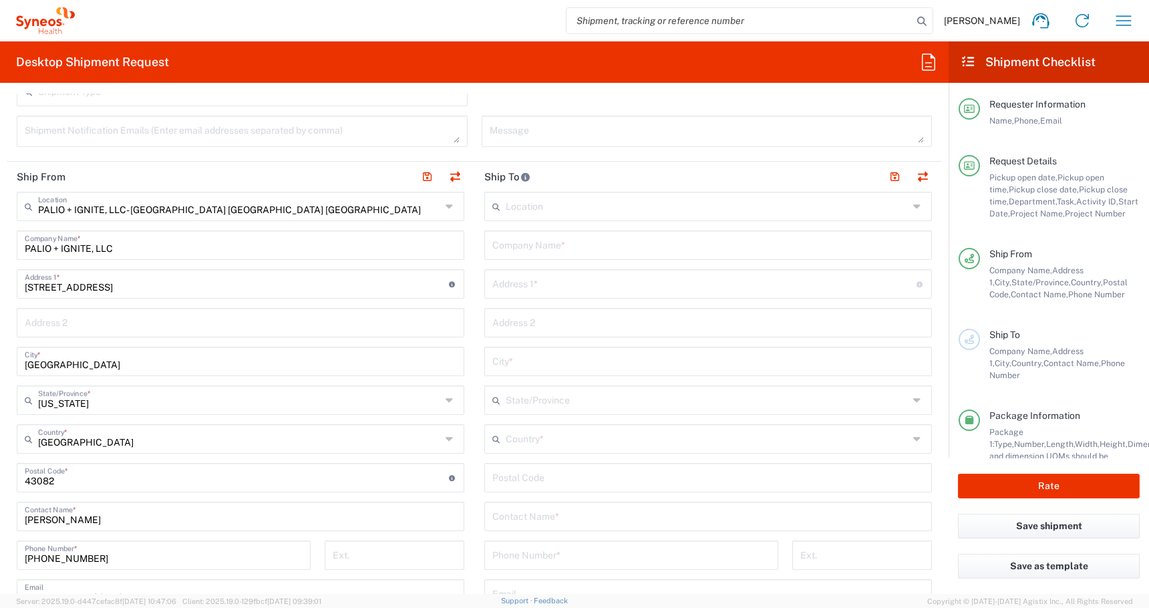
scroll to position [603, 0]
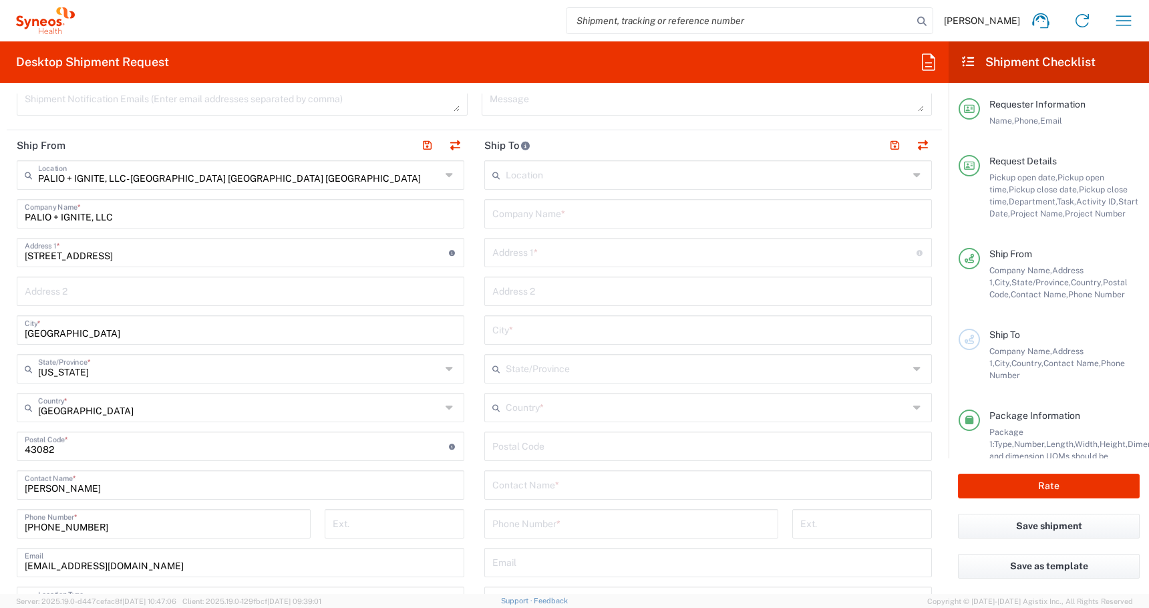
click at [515, 215] on input "text" at bounding box center [709, 212] width 432 height 23
paste input "Omololu, Shammah"
type input "Omololu, Shammah"
click at [499, 487] on input "text" at bounding box center [709, 483] width 432 height 23
paste input "Omololu, Shammah"
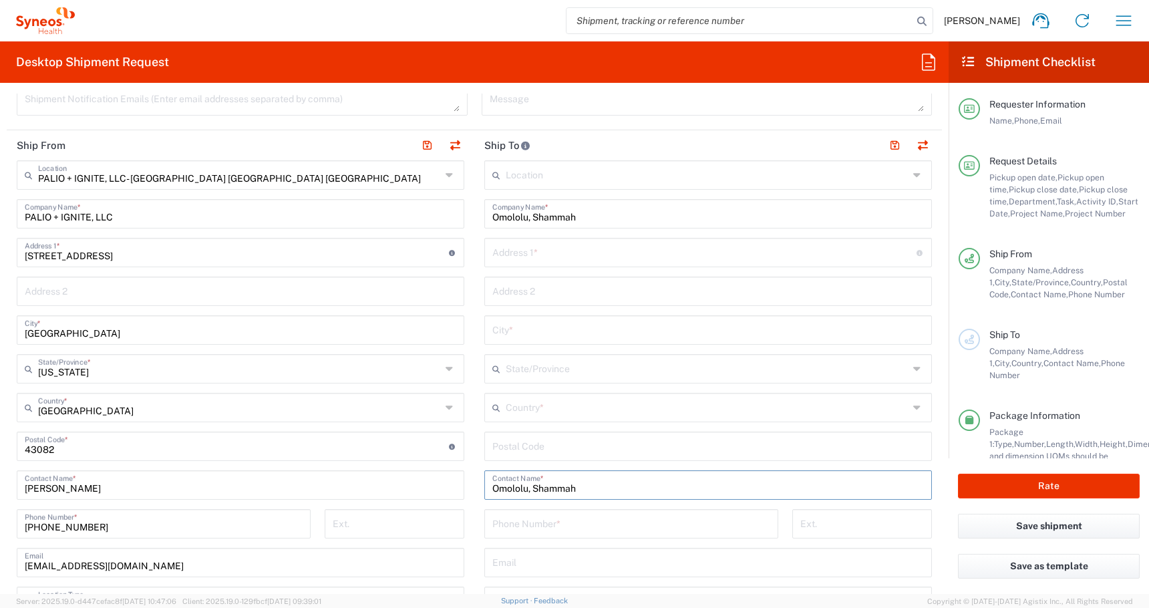
type input "Omololu, Shammah"
click at [502, 246] on input "text" at bounding box center [705, 251] width 424 height 23
paste input "[STREET_ADDRESS]"
type input "[STREET_ADDRESS]"
click at [579, 291] on input "text" at bounding box center [709, 290] width 432 height 23
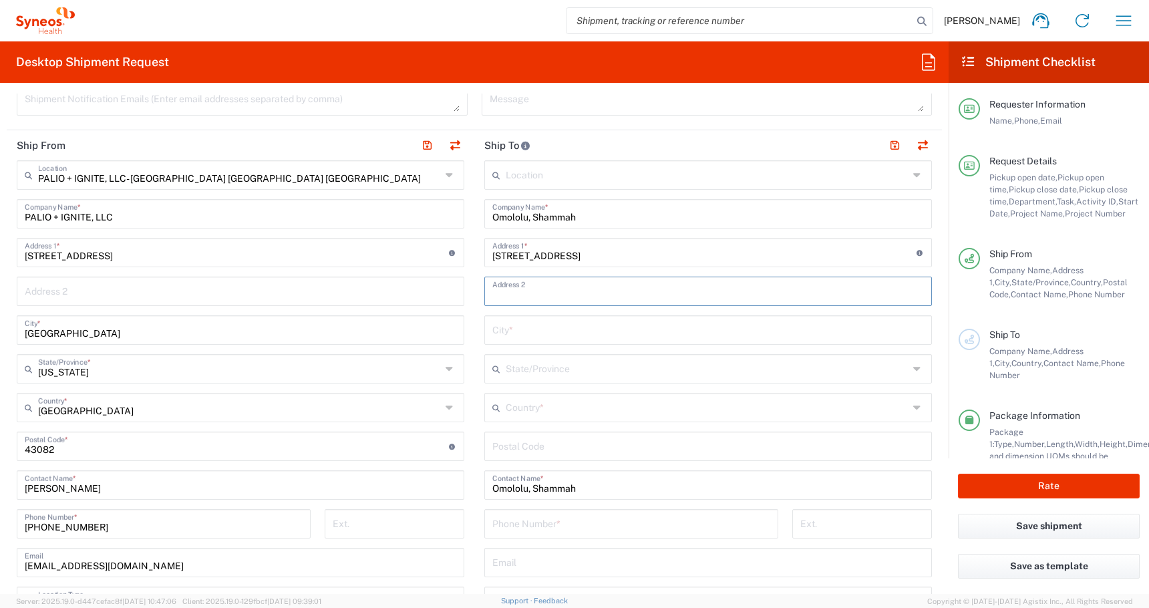
paste input "Apt 3"
type input "Apt 3"
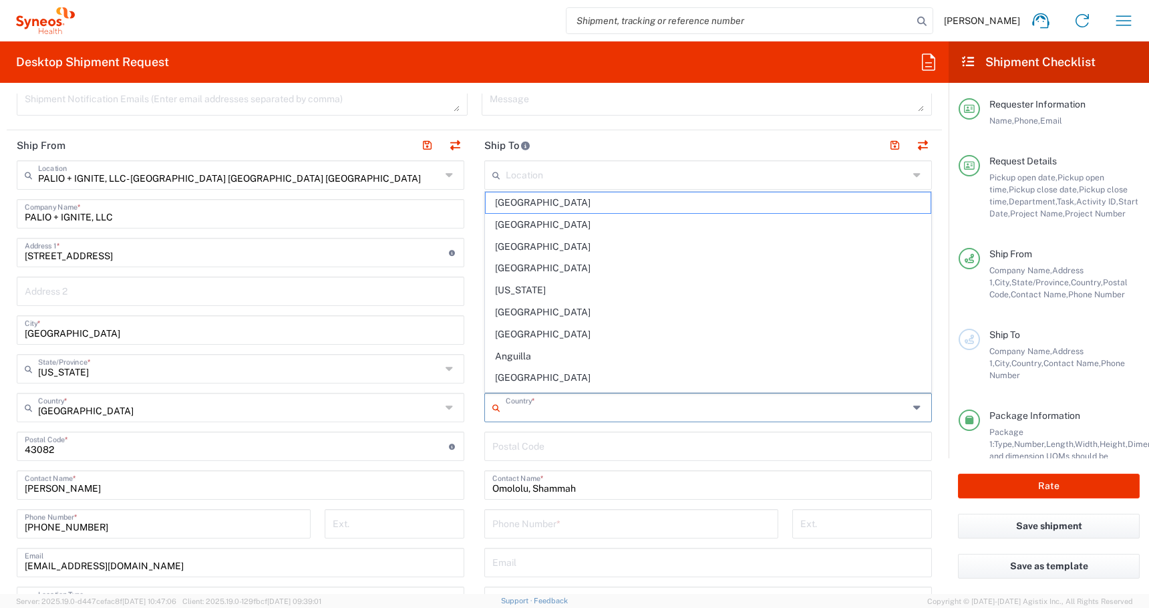
click at [517, 416] on input "text" at bounding box center [707, 406] width 403 height 23
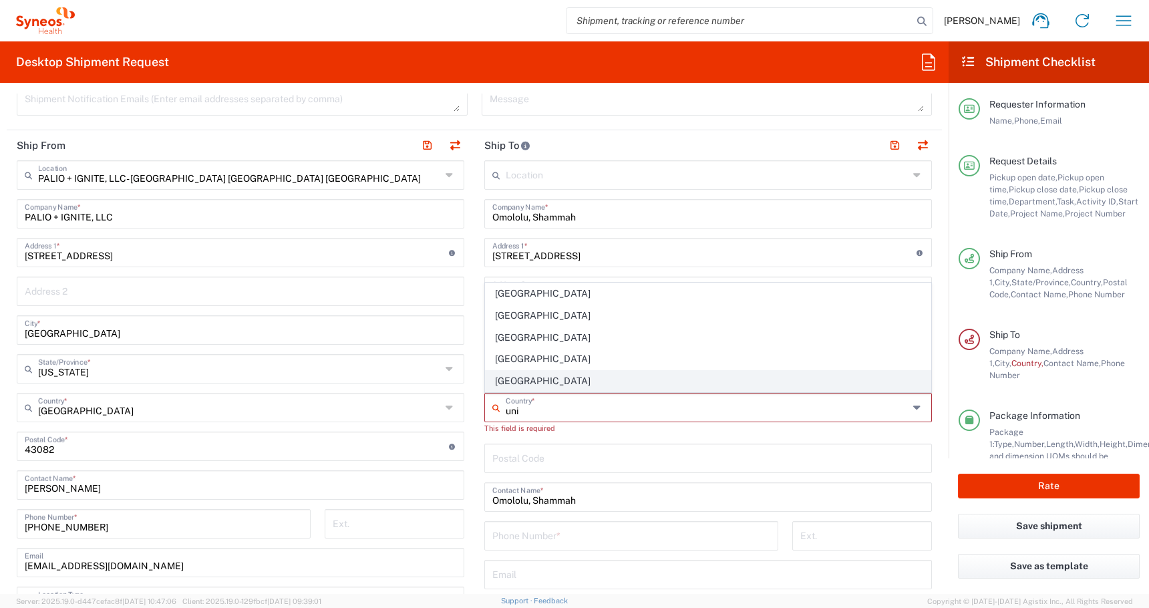
click at [514, 376] on span "[GEOGRAPHIC_DATA]" at bounding box center [708, 381] width 445 height 21
type input "[GEOGRAPHIC_DATA]"
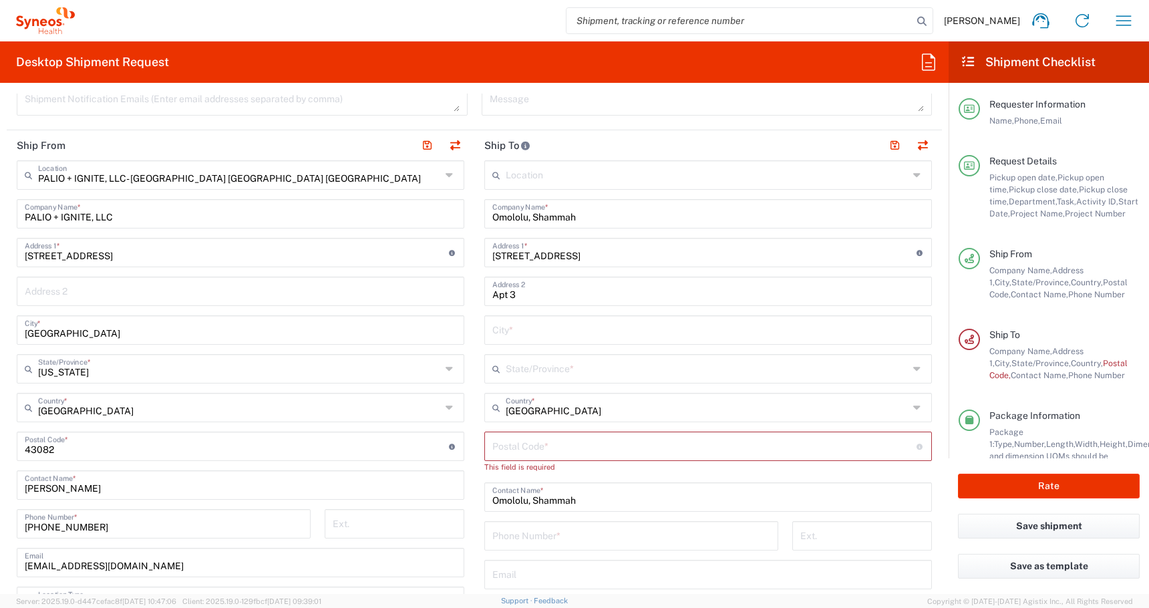
click at [517, 369] on input "text" at bounding box center [707, 367] width 403 height 23
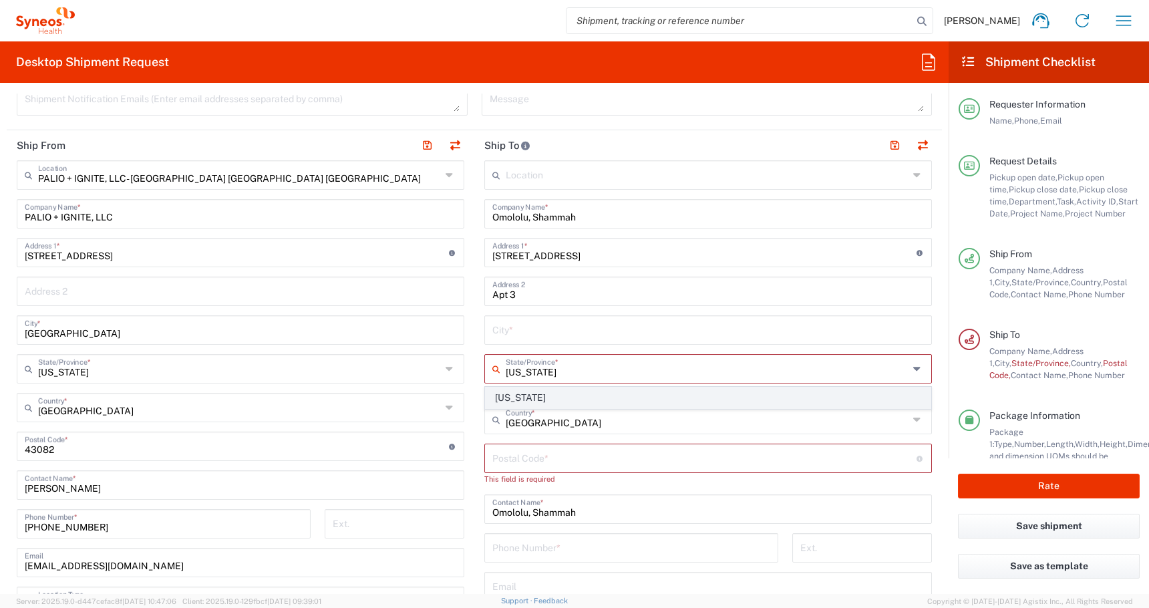
click at [506, 398] on span "[US_STATE]" at bounding box center [708, 398] width 445 height 21
type input "[US_STATE]"
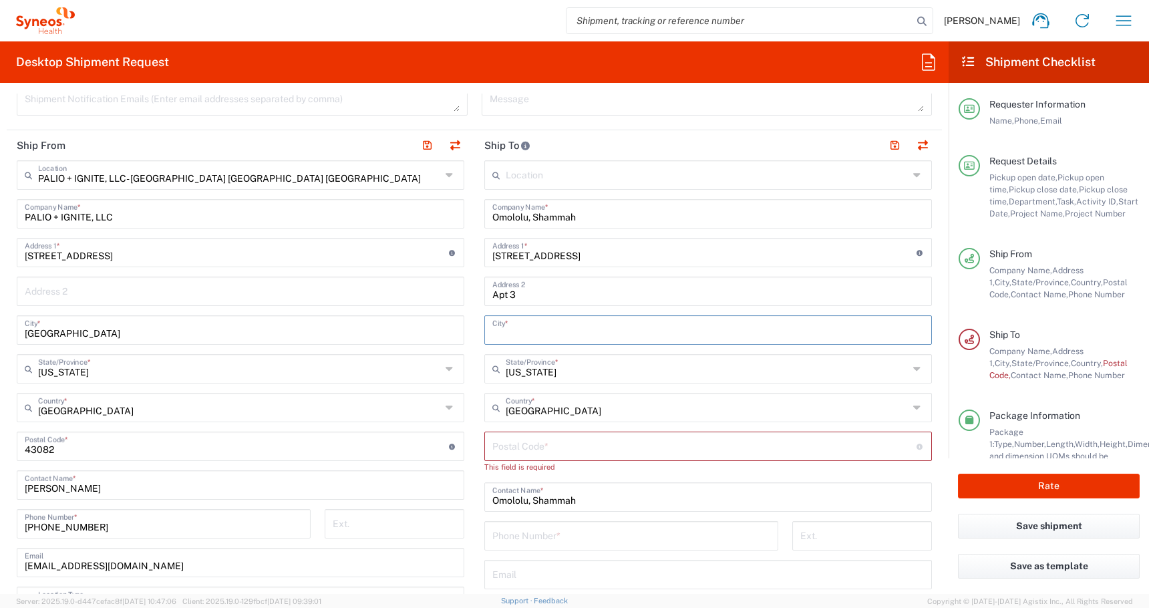
click at [507, 324] on input "text" at bounding box center [709, 328] width 432 height 23
paste input "[GEOGRAPHIC_DATA]"
type input "[GEOGRAPHIC_DATA]"
click at [531, 442] on input "undefined" at bounding box center [705, 445] width 424 height 23
paste input "45219"
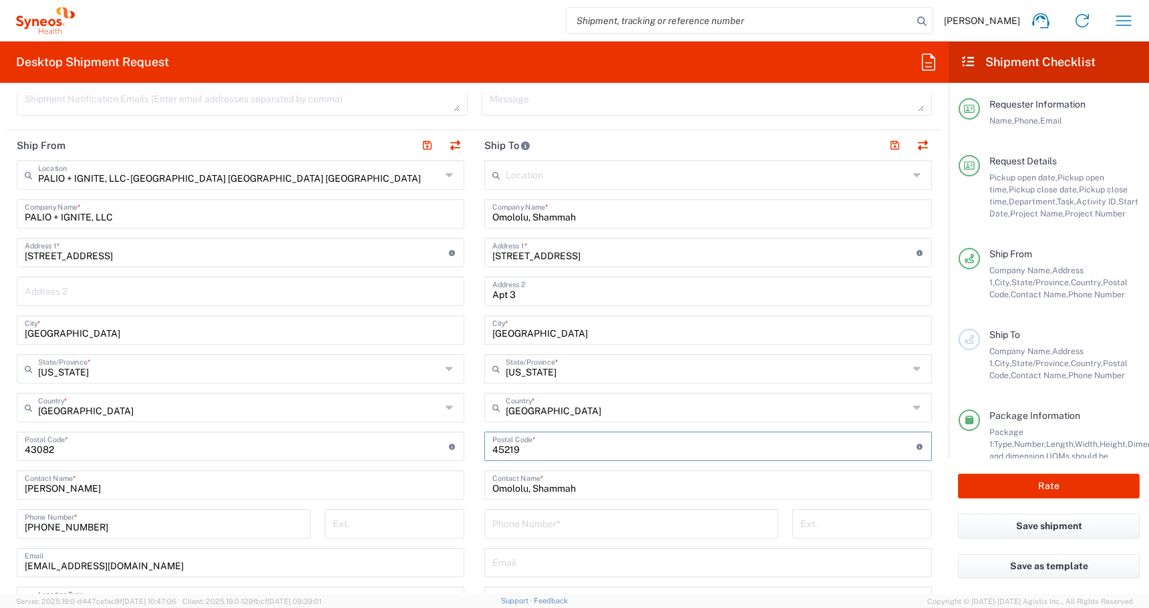
type input "45219"
click at [508, 530] on input "tel" at bounding box center [632, 522] width 278 height 23
click at [505, 530] on input "tel" at bounding box center [632, 522] width 278 height 23
paste input "[PHONE_NUMBER]"
type input "[PHONE_NUMBER]"
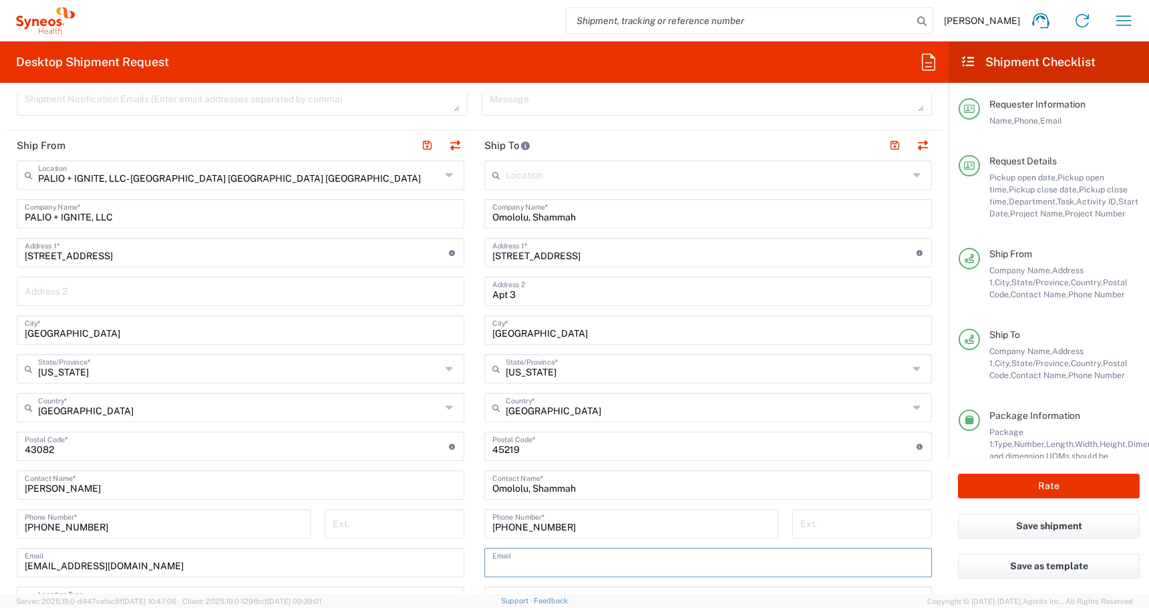
click at [526, 558] on input "text" at bounding box center [709, 561] width 432 height 23
paste input "[EMAIL_ADDRESS][DOMAIN_NAME]"
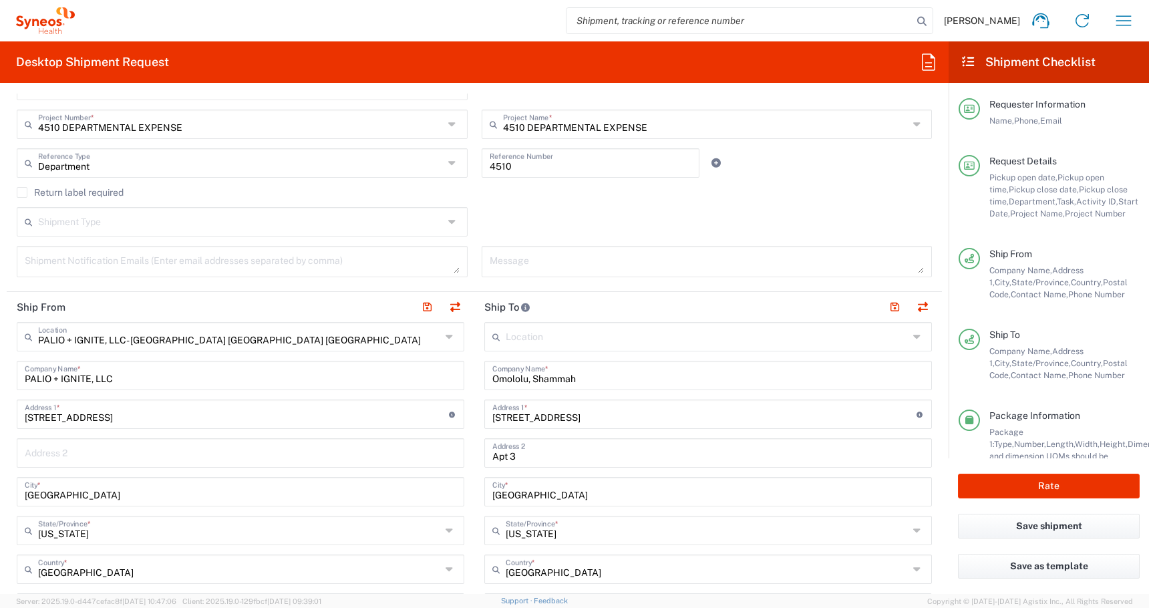
scroll to position [0, 0]
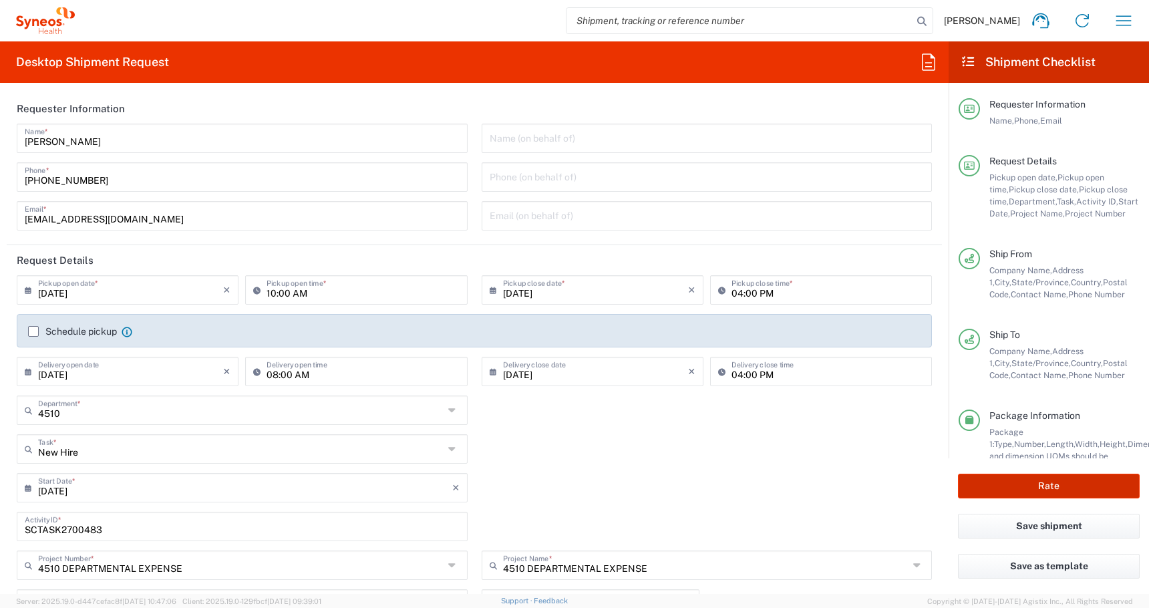
type input "[EMAIL_ADDRESS][DOMAIN_NAME]"
click at [1022, 489] on button "Rate" at bounding box center [1049, 486] width 182 height 25
type input "4510 DEPARTMENTAL EXPENSE"
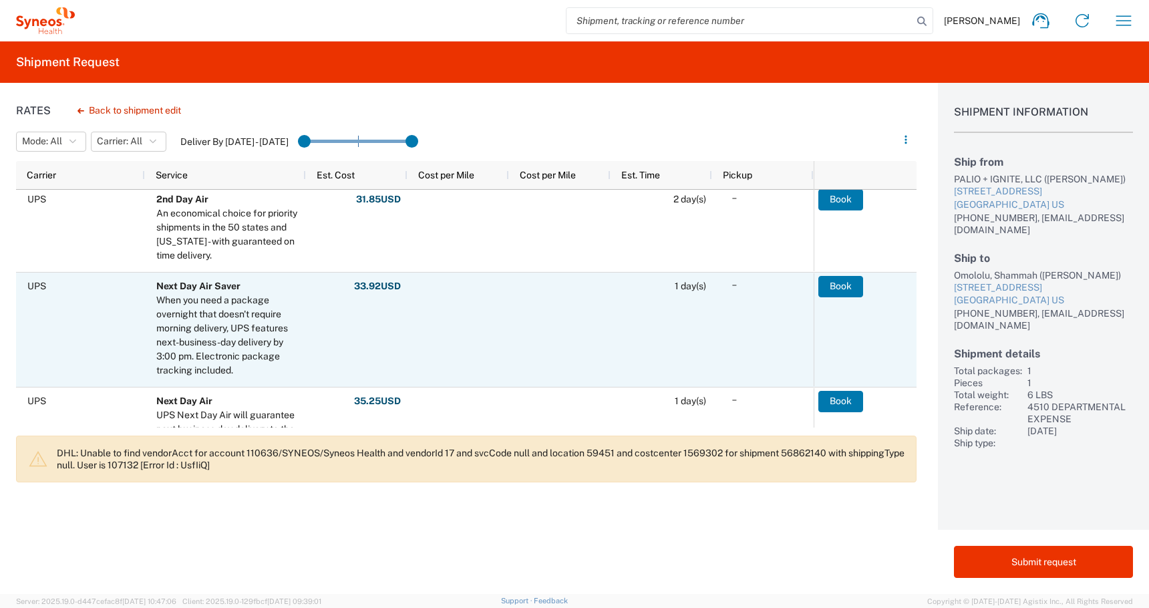
scroll to position [323, 0]
click at [840, 294] on button "Book" at bounding box center [841, 286] width 45 height 21
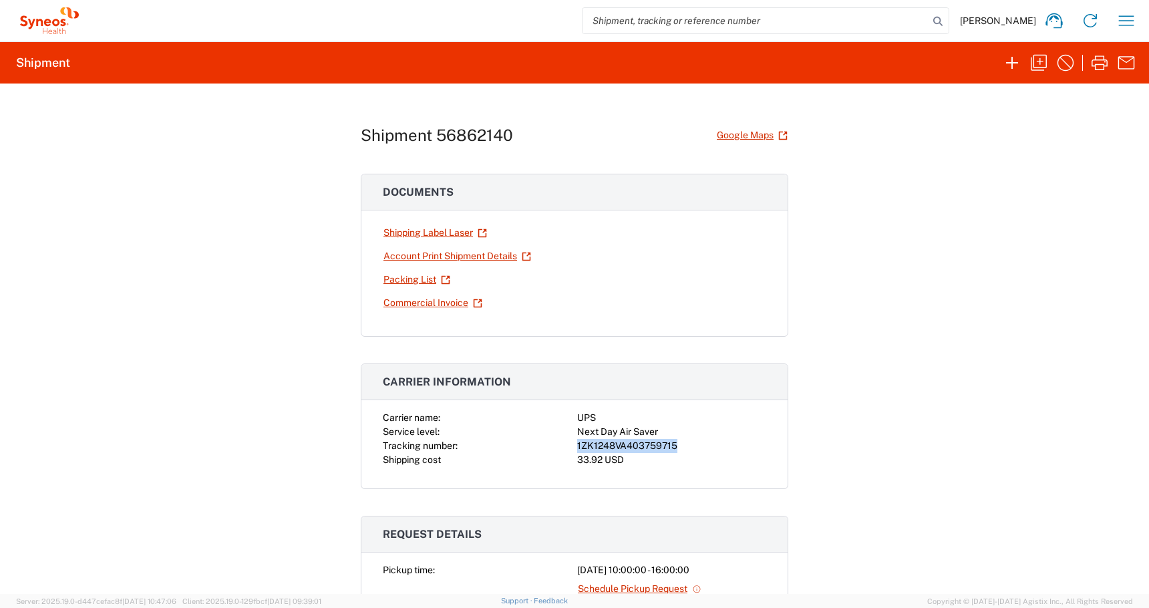
drag, startPoint x: 680, startPoint y: 446, endPoint x: 551, endPoint y: 446, distance: 128.3
click at [551, 446] on div "Carrier name: UPS Service level: Next Day Air Saver Tracking number: 1ZK1248VA4…" at bounding box center [575, 439] width 384 height 56
copy div "1ZK1248VA403759715"
click at [394, 235] on link "Shipping Label Laser" at bounding box center [435, 232] width 105 height 23
